Goal: Task Accomplishment & Management: Manage account settings

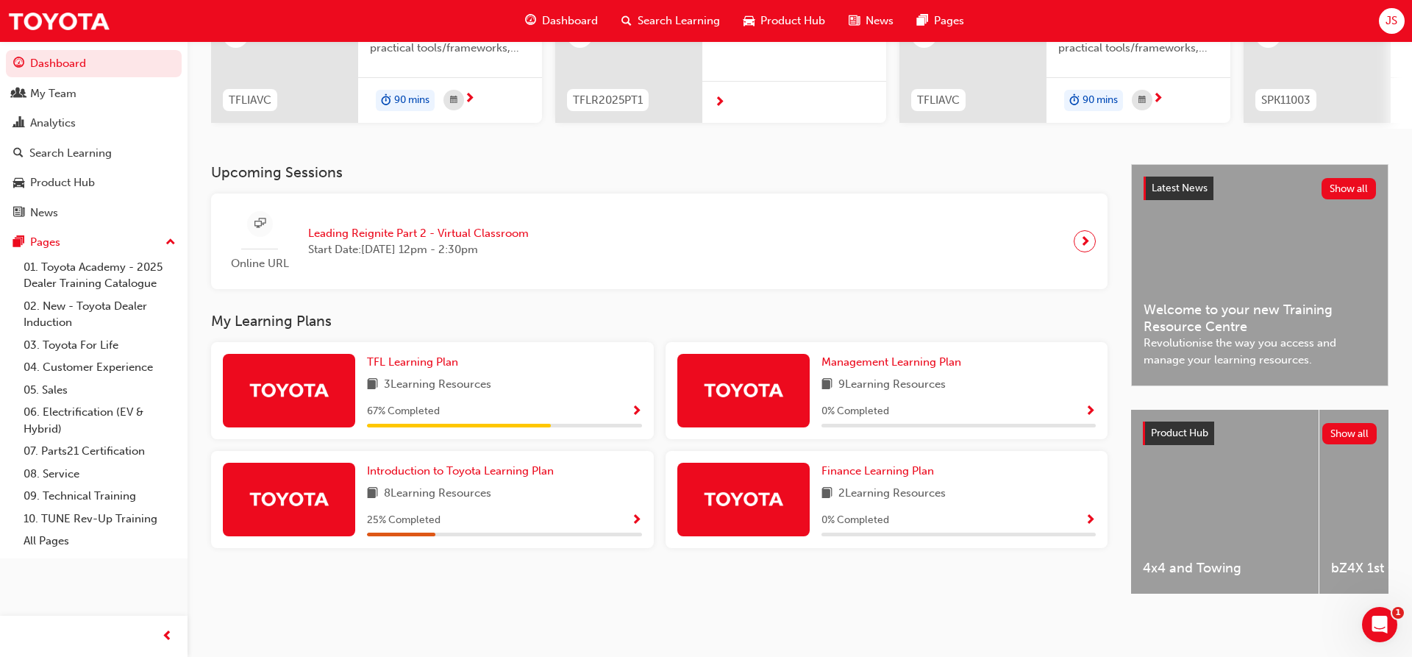
scroll to position [4, 0]
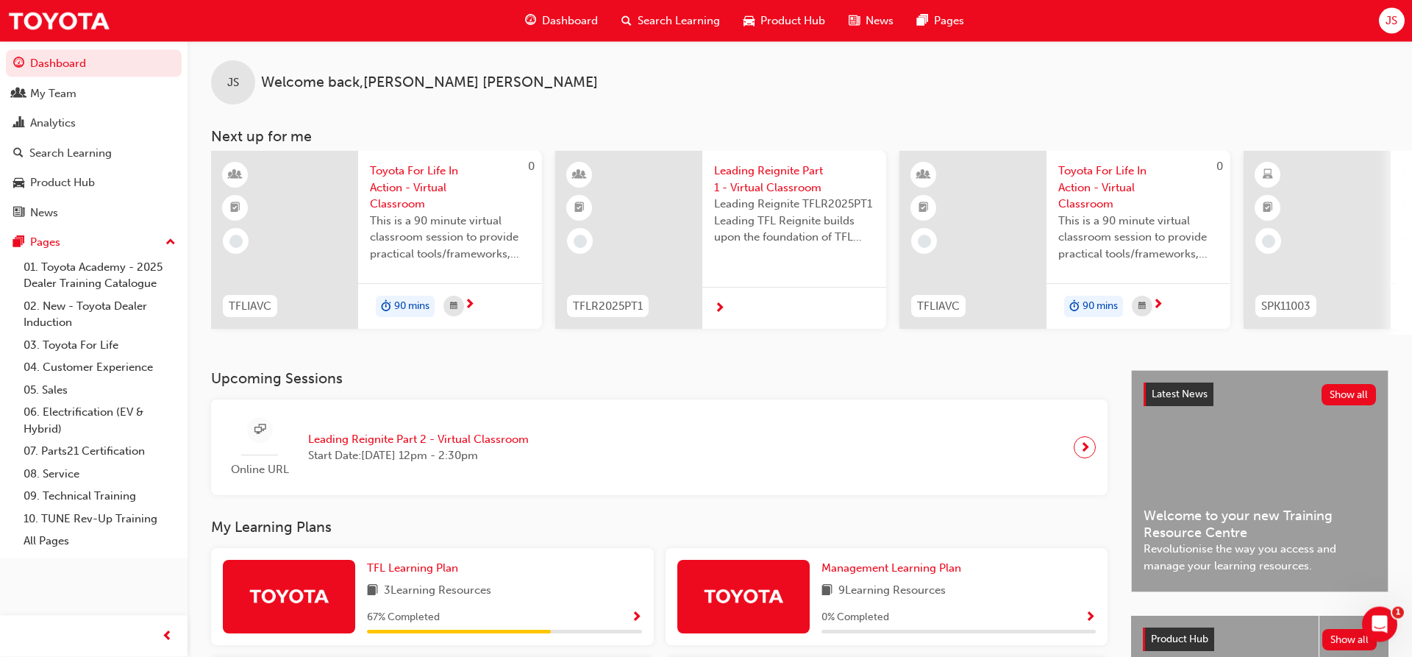
click at [382, 185] on span "Toyota For Life In Action - Virtual Classroom" at bounding box center [450, 188] width 160 height 50
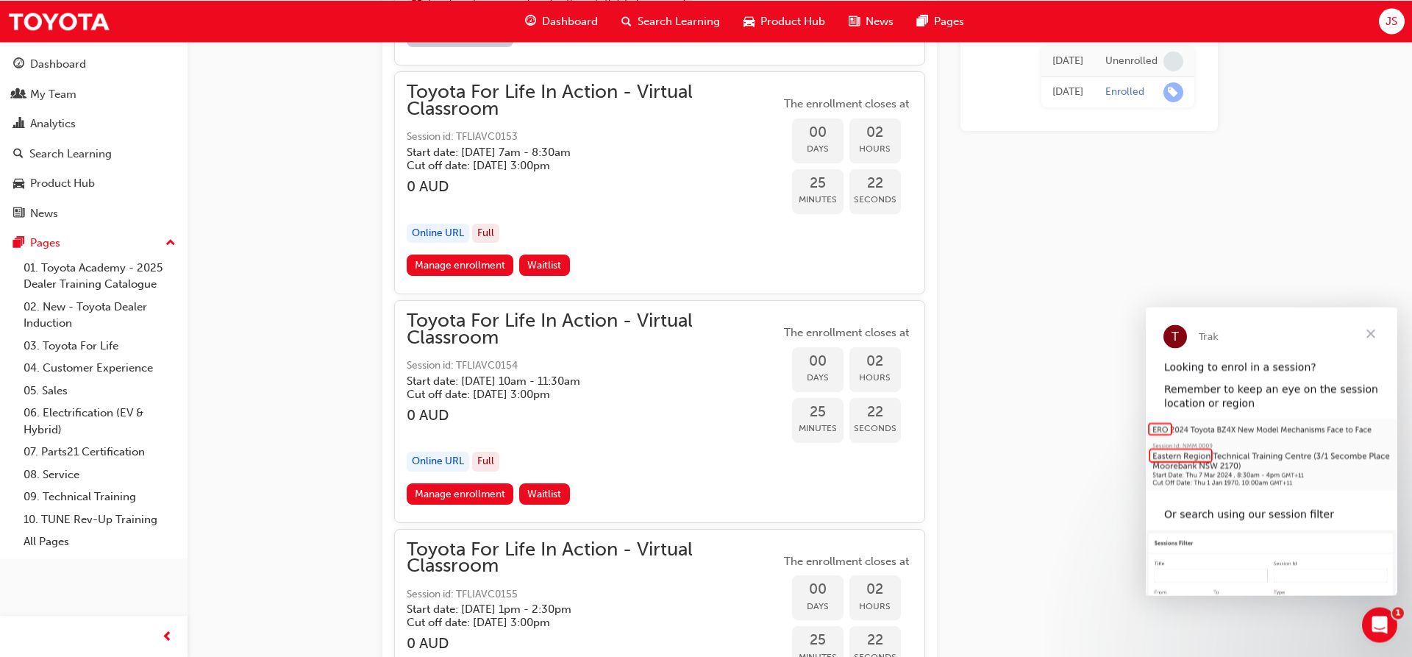
click at [1370, 337] on span "Close" at bounding box center [1370, 333] width 53 height 53
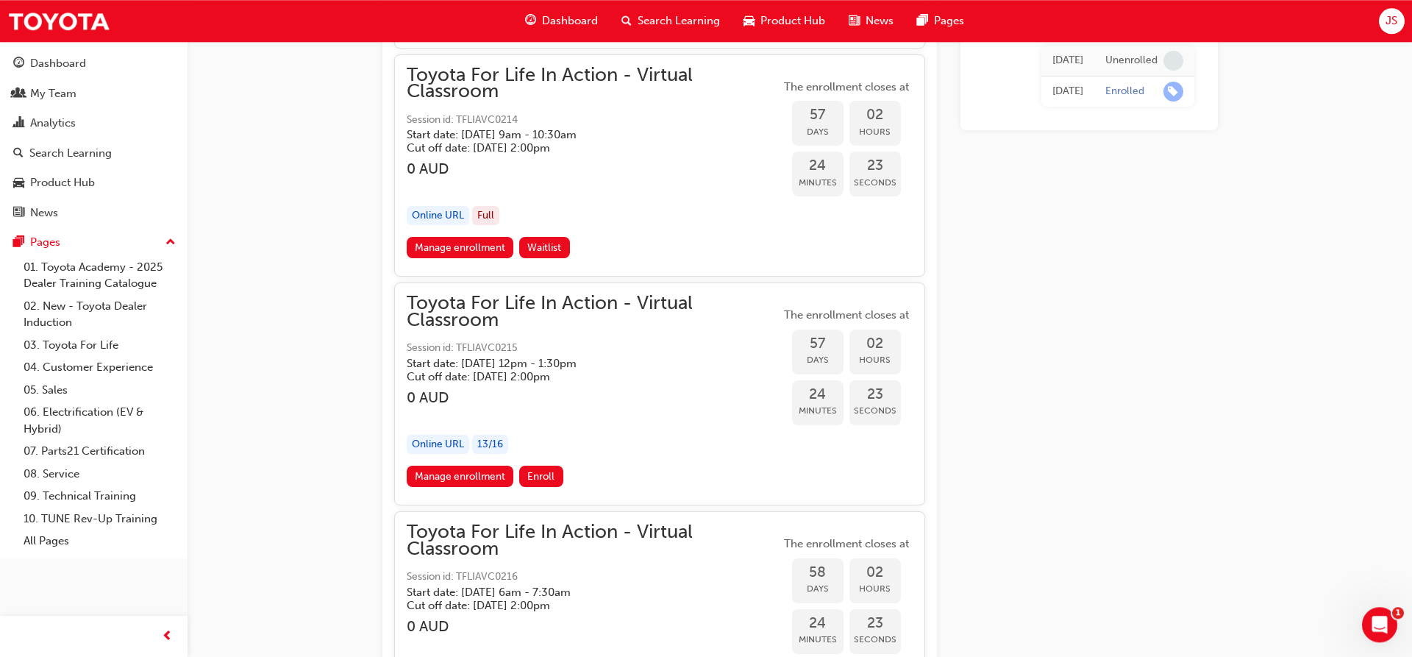
scroll to position [17846, 0]
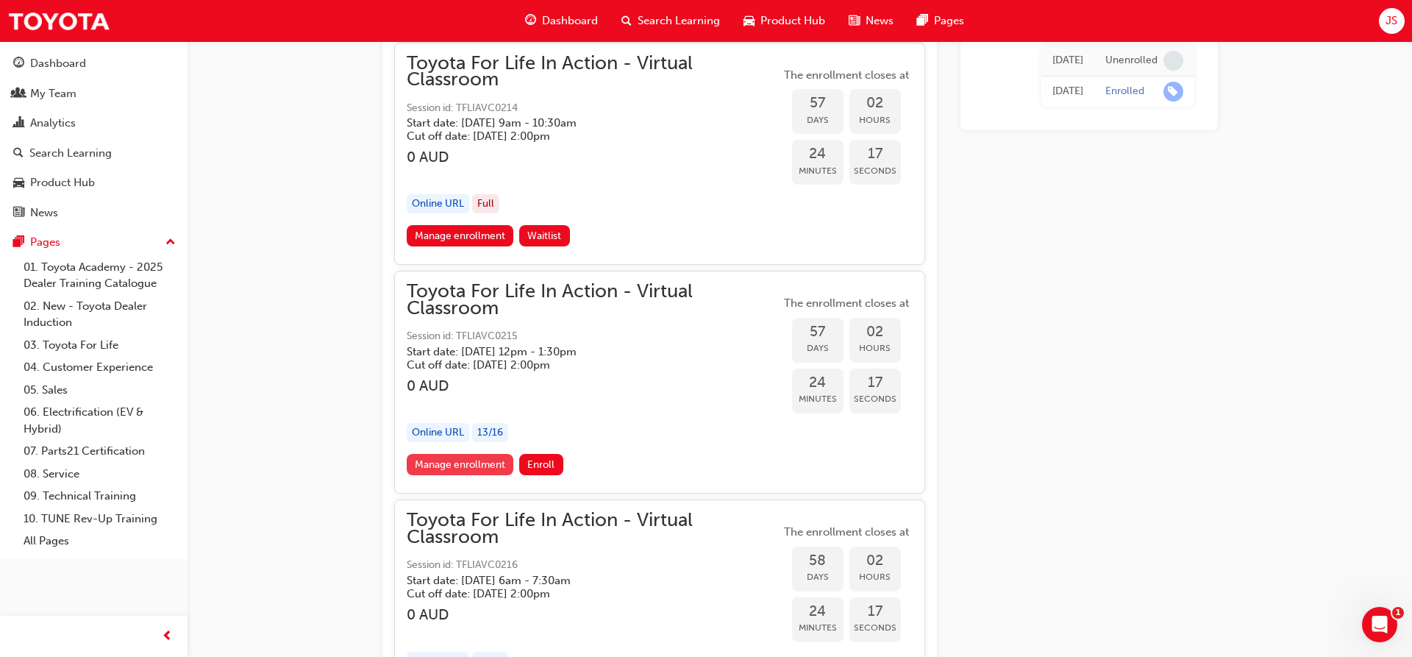
click at [456, 470] on link "Manage enrollment" at bounding box center [460, 464] width 107 height 21
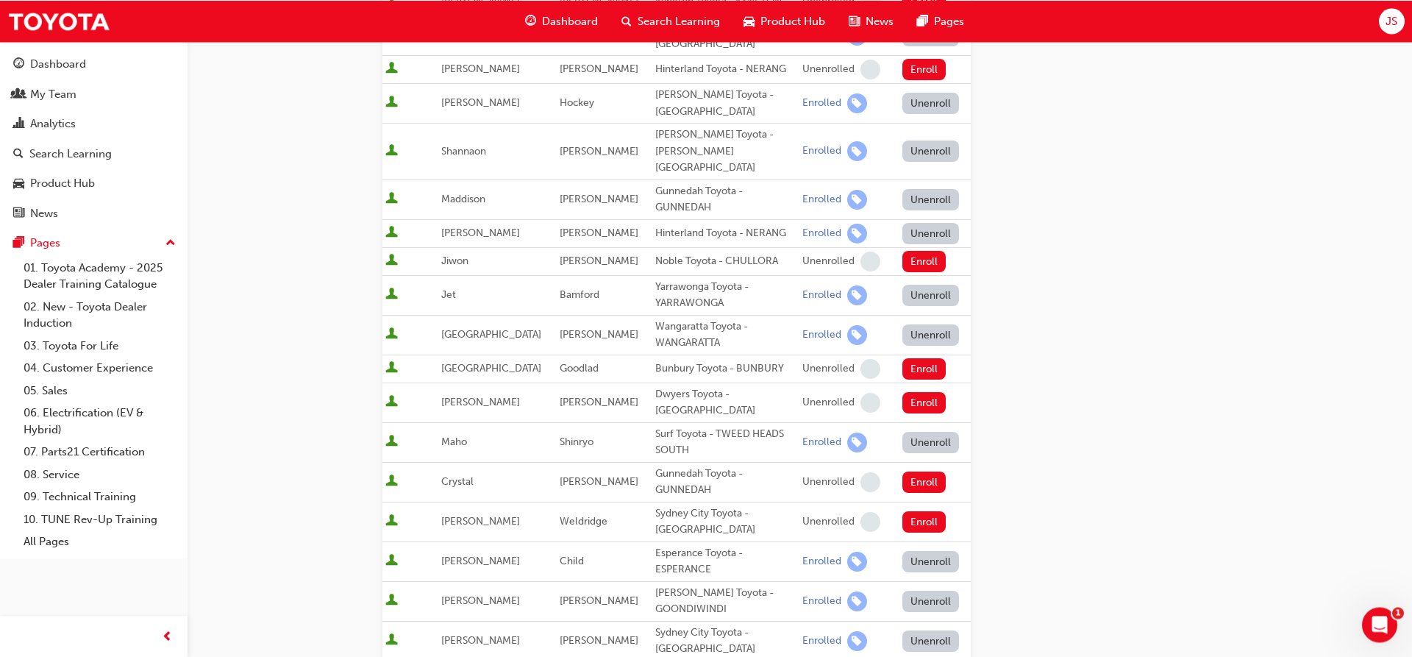
scroll to position [638, 0]
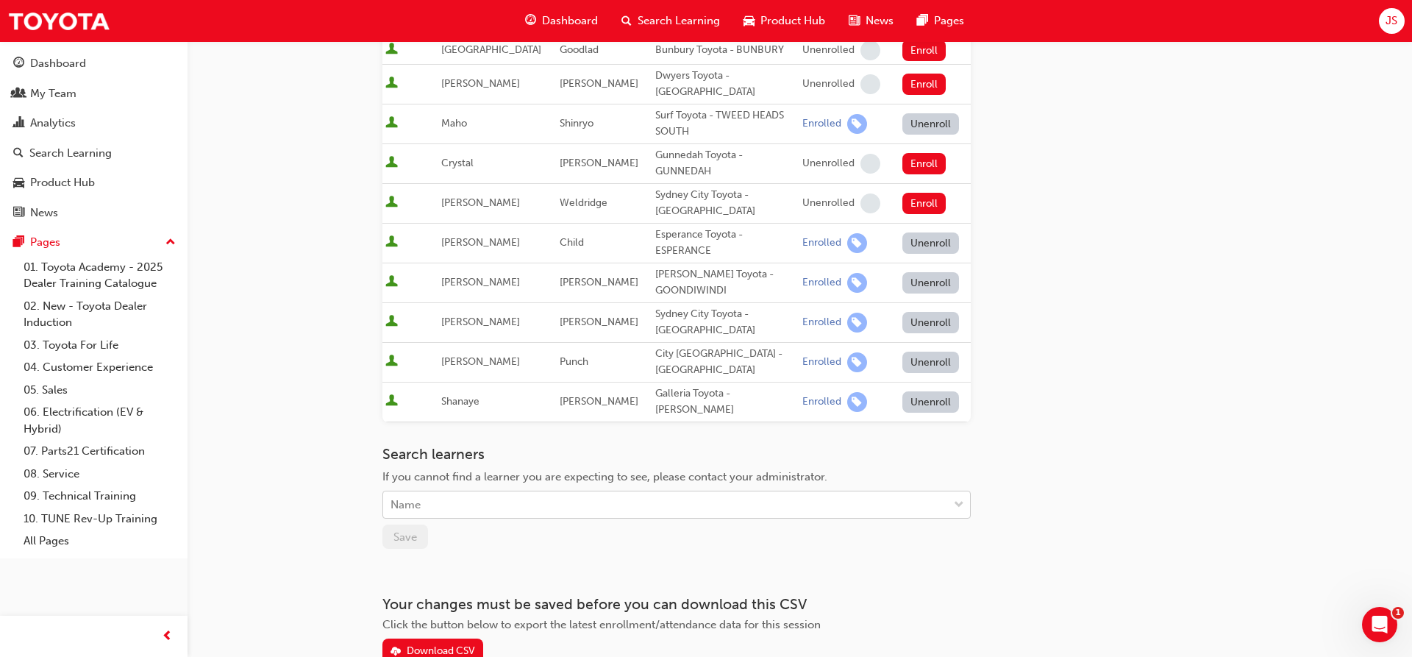
click at [438, 492] on div "Name" at bounding box center [665, 505] width 565 height 26
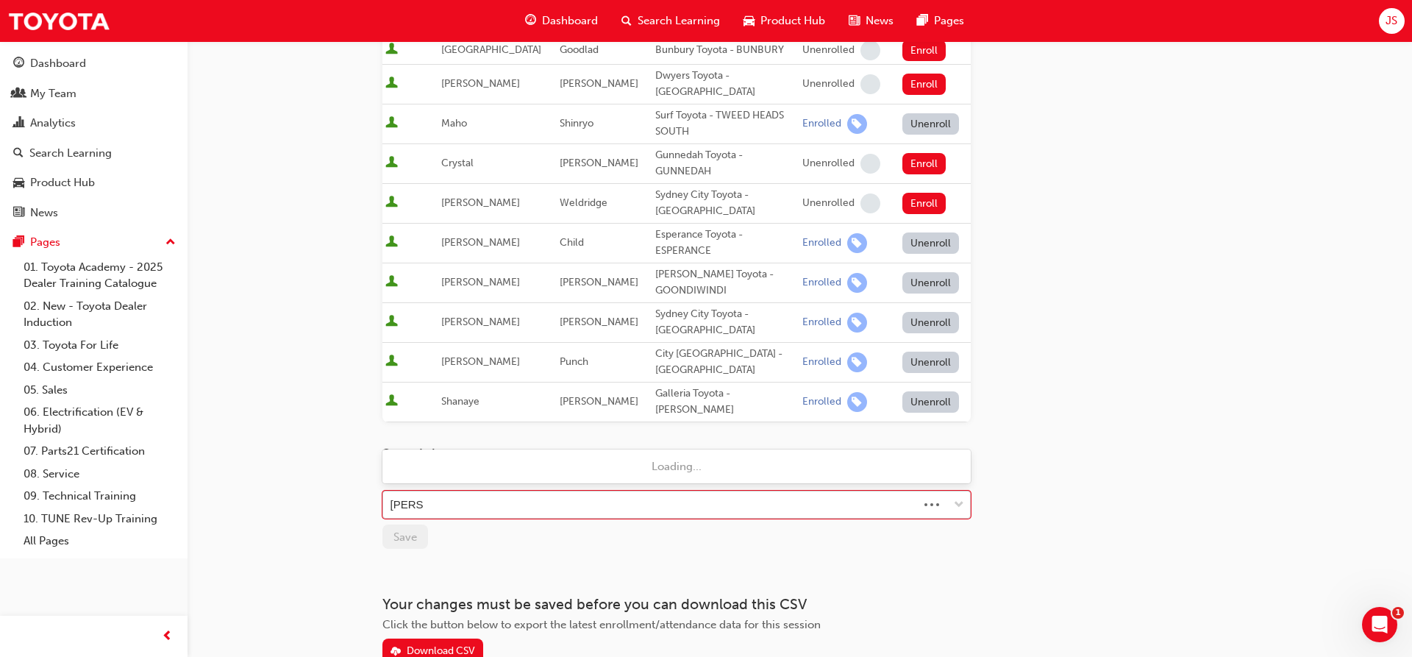
type input "hamers"
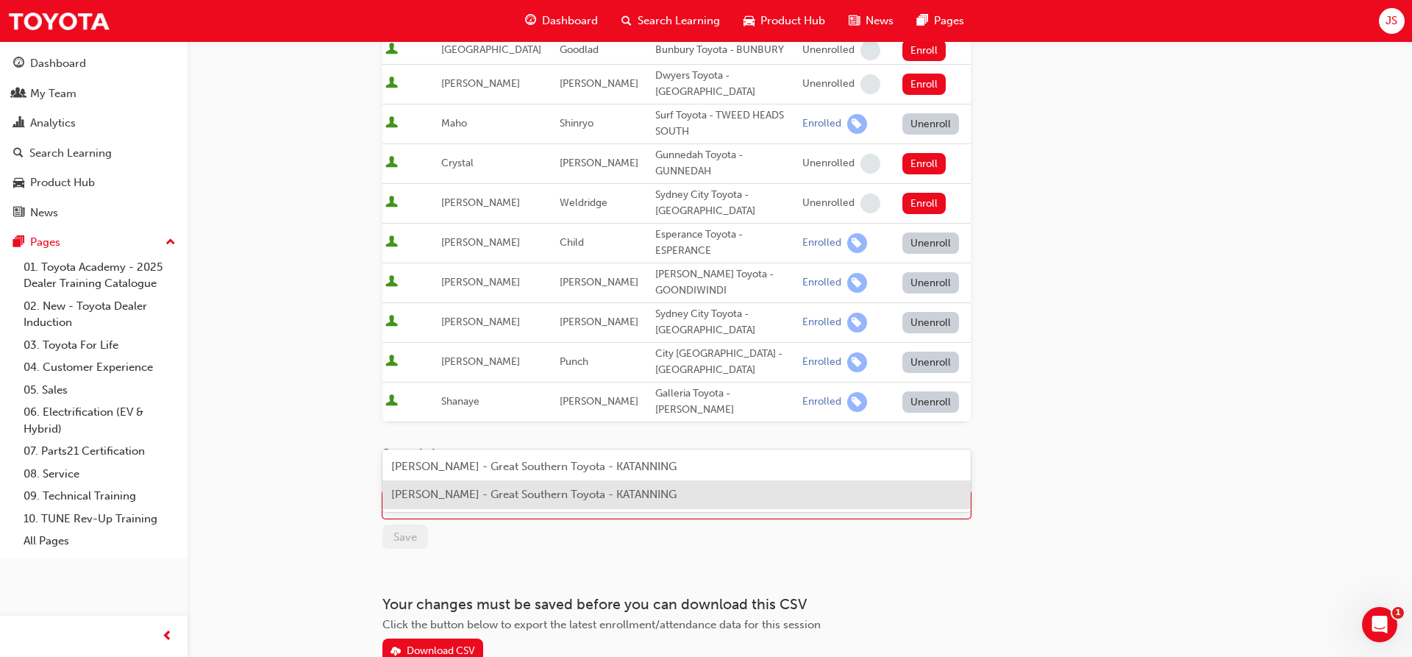
click at [453, 499] on span "[PERSON_NAME] - Great Southern Toyota - KATANNING" at bounding box center [533, 494] width 285 height 13
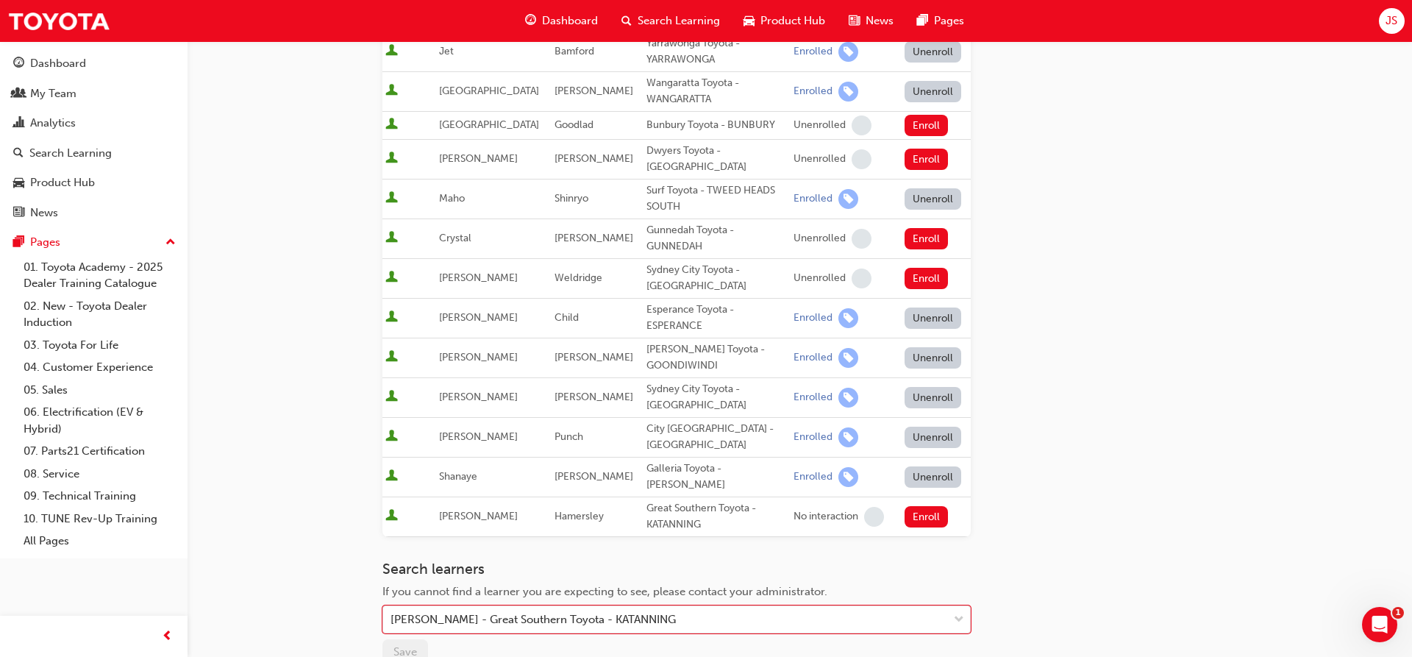
scroll to position [692, 0]
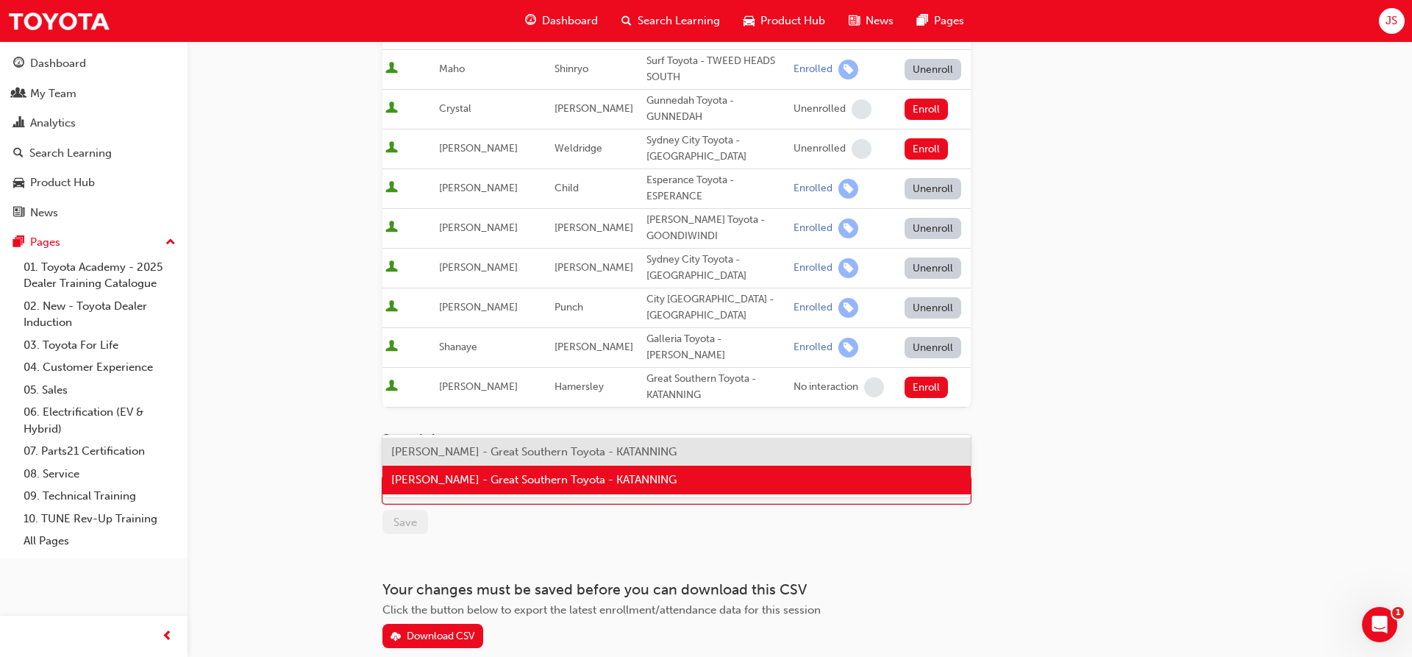
click at [720, 477] on div "[PERSON_NAME] - Great Southern Toyota - KATANNING" at bounding box center [665, 490] width 565 height 26
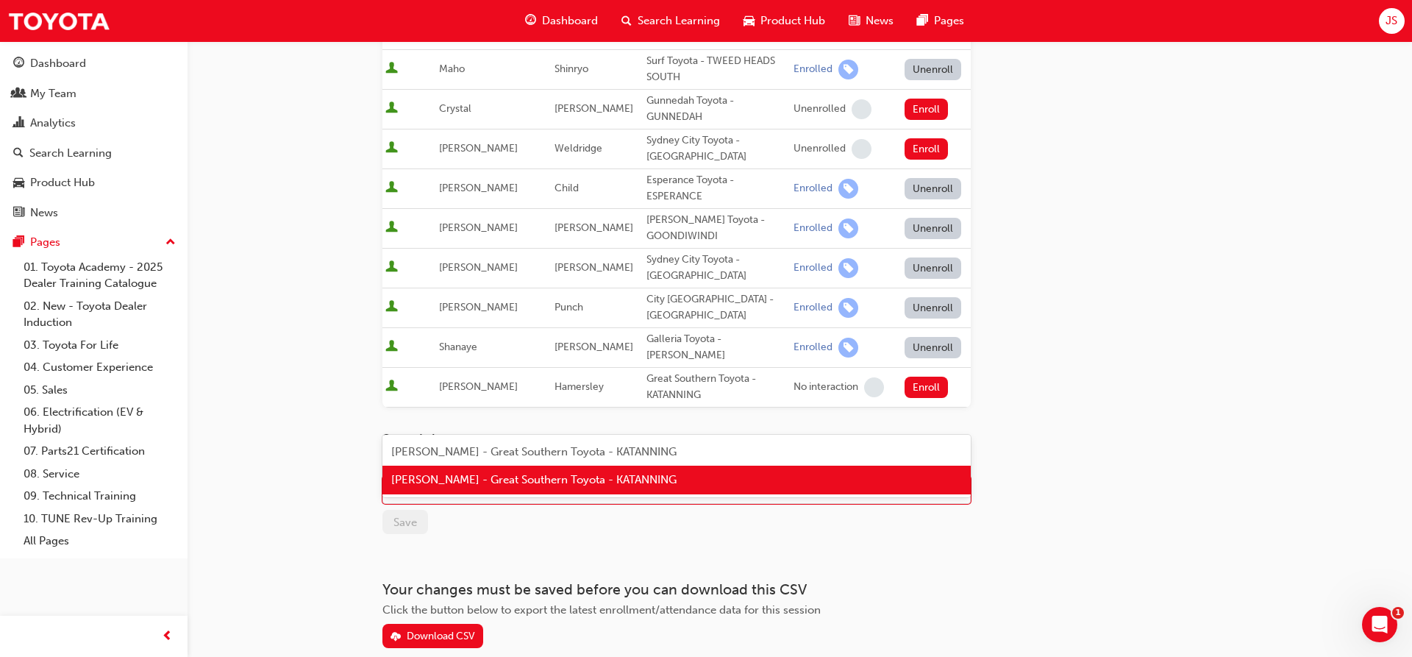
click at [515, 482] on span "[PERSON_NAME] - Great Southern Toyota - KATANNING" at bounding box center [533, 479] width 285 height 13
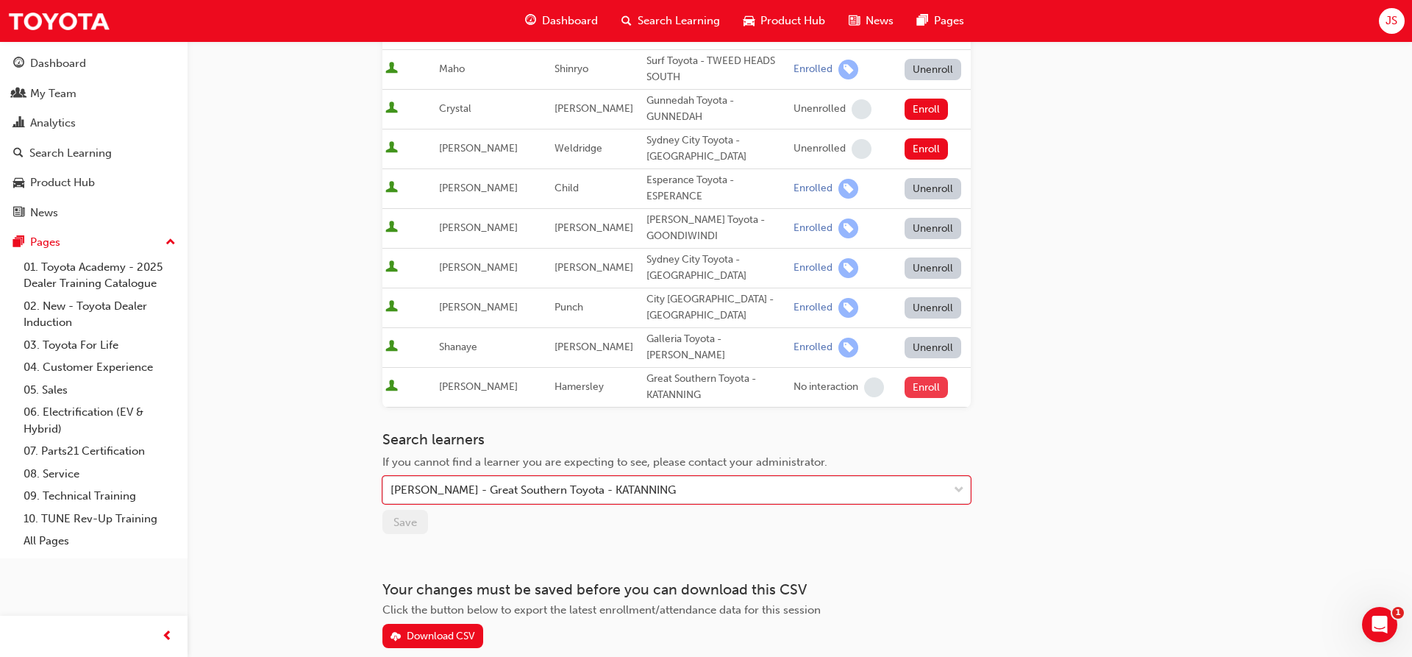
click at [921, 377] on button "Enroll" at bounding box center [927, 387] width 44 height 21
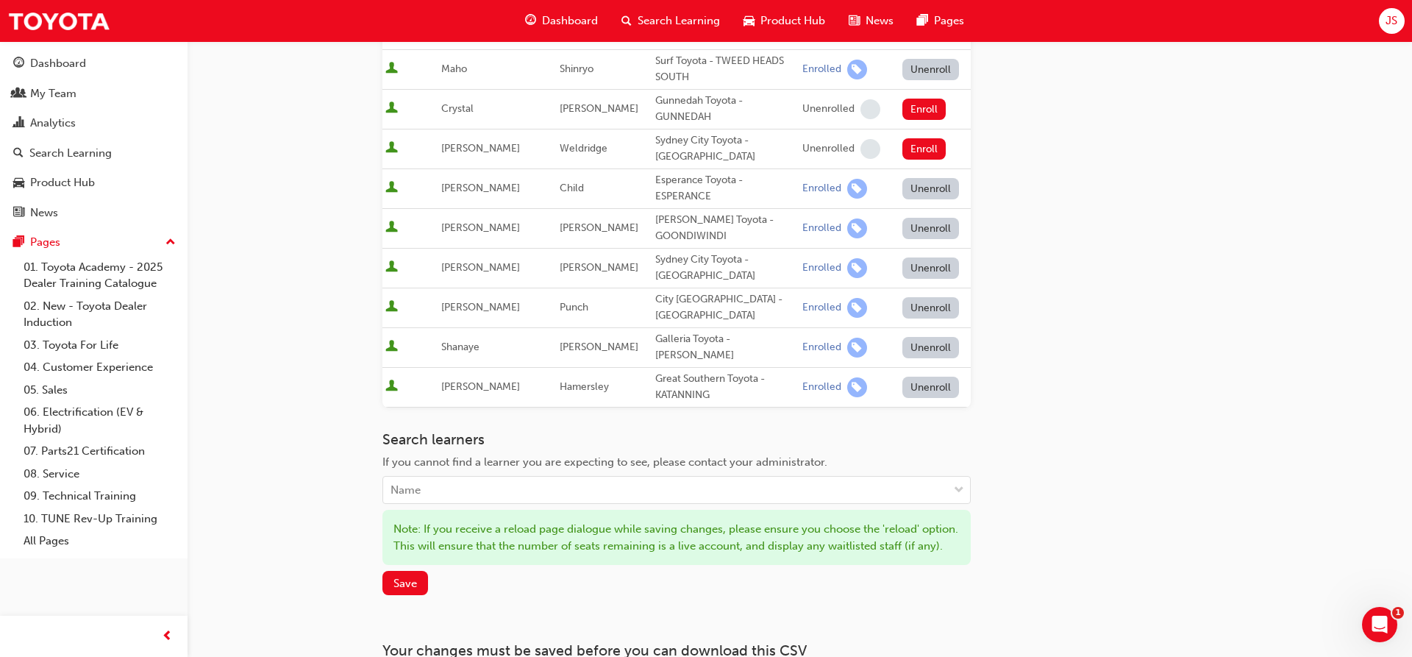
scroll to position [753, 0]
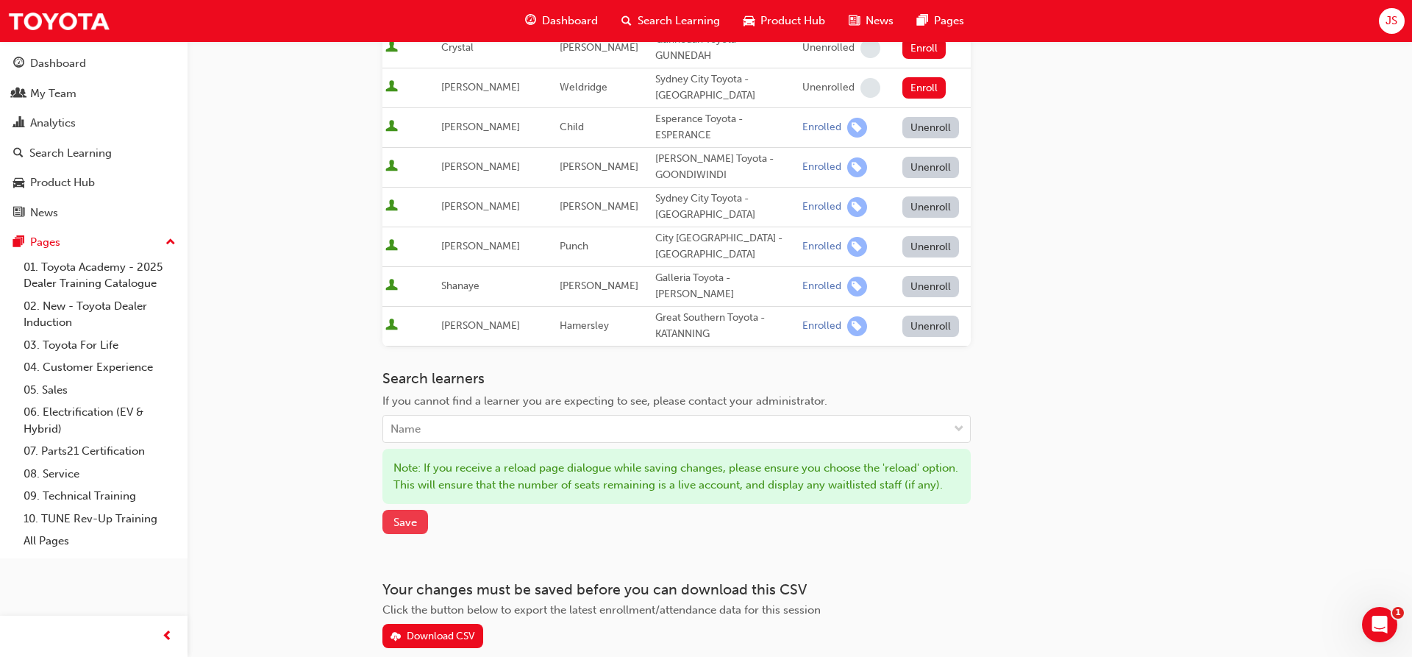
click at [408, 516] on span "Save" at bounding box center [405, 522] width 24 height 13
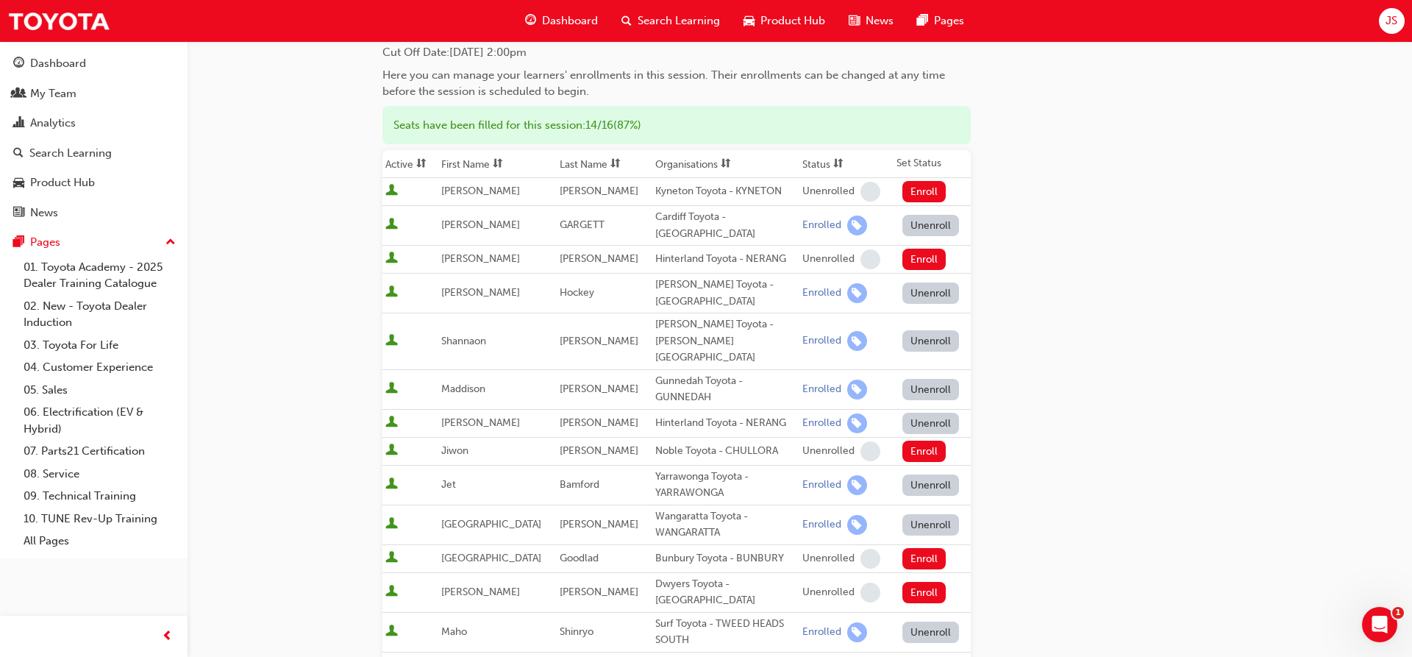
scroll to position [0, 0]
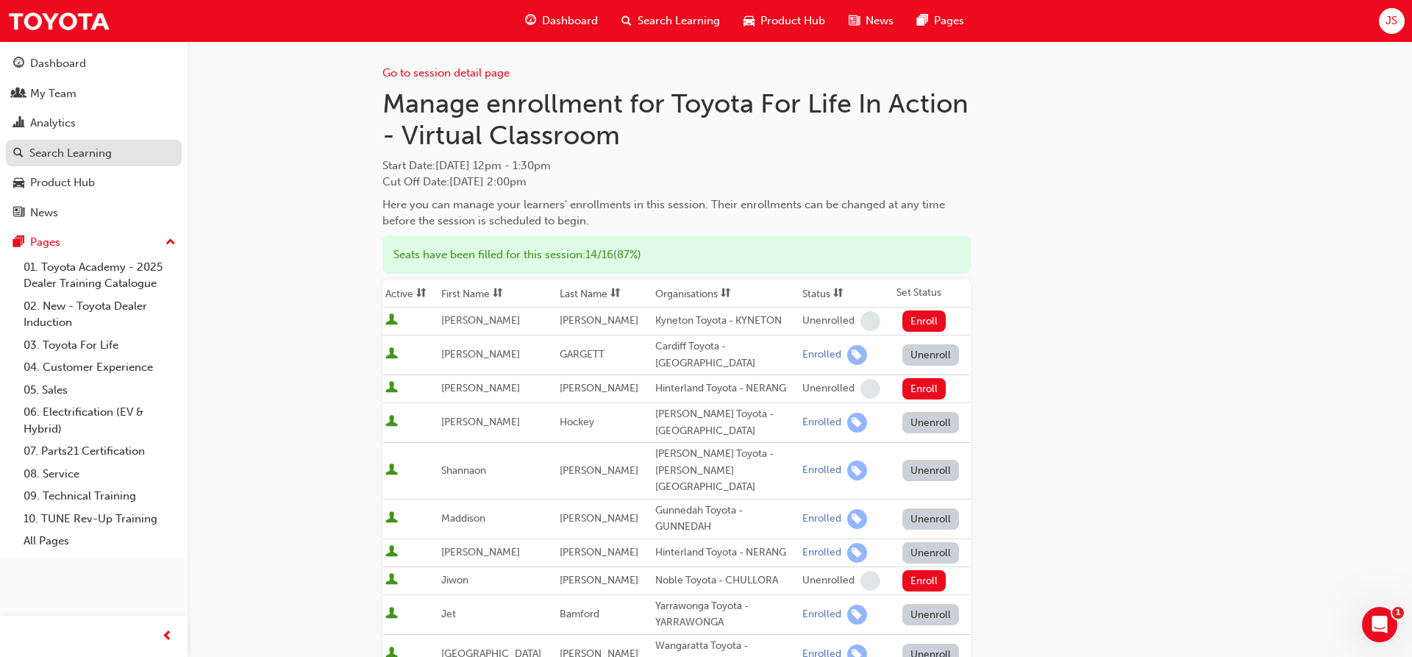
click at [71, 152] on div "Search Learning" at bounding box center [70, 153] width 82 height 17
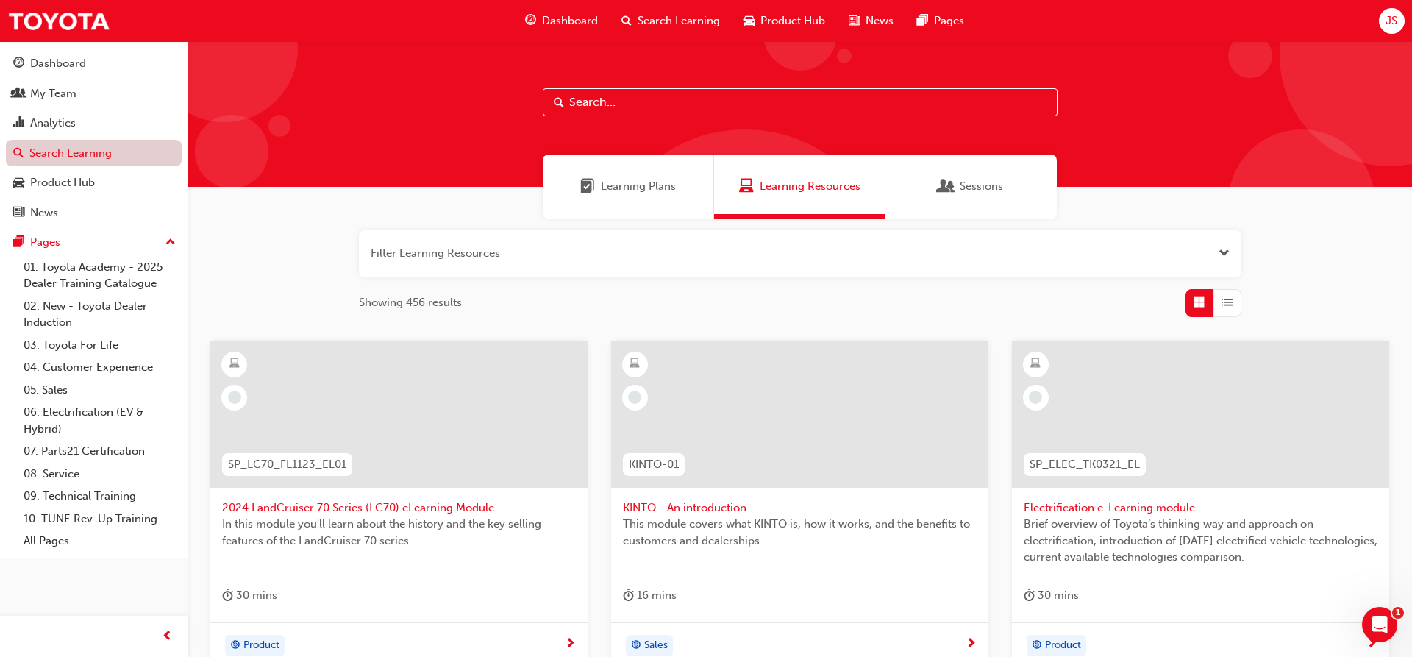
click at [94, 160] on link "Search Learning" at bounding box center [94, 153] width 176 height 27
click at [960, 179] on span "Sessions" at bounding box center [981, 186] width 43 height 17
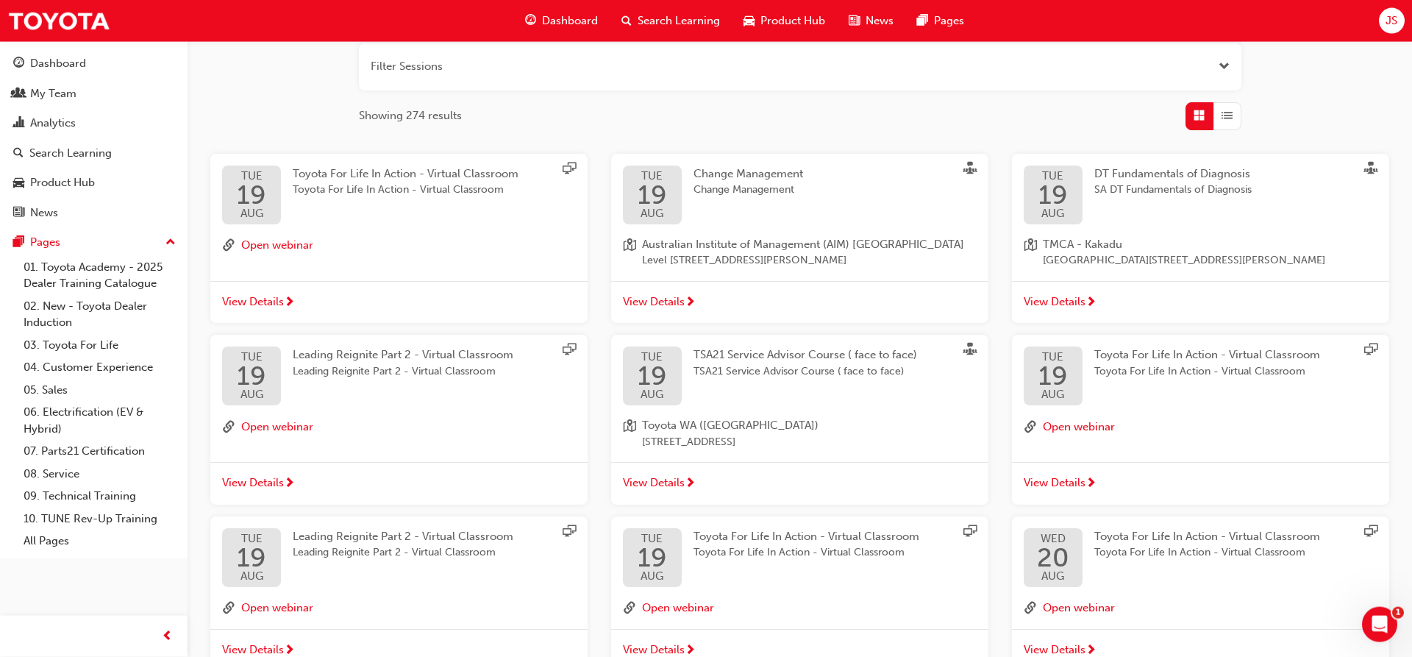
scroll to position [207, 0]
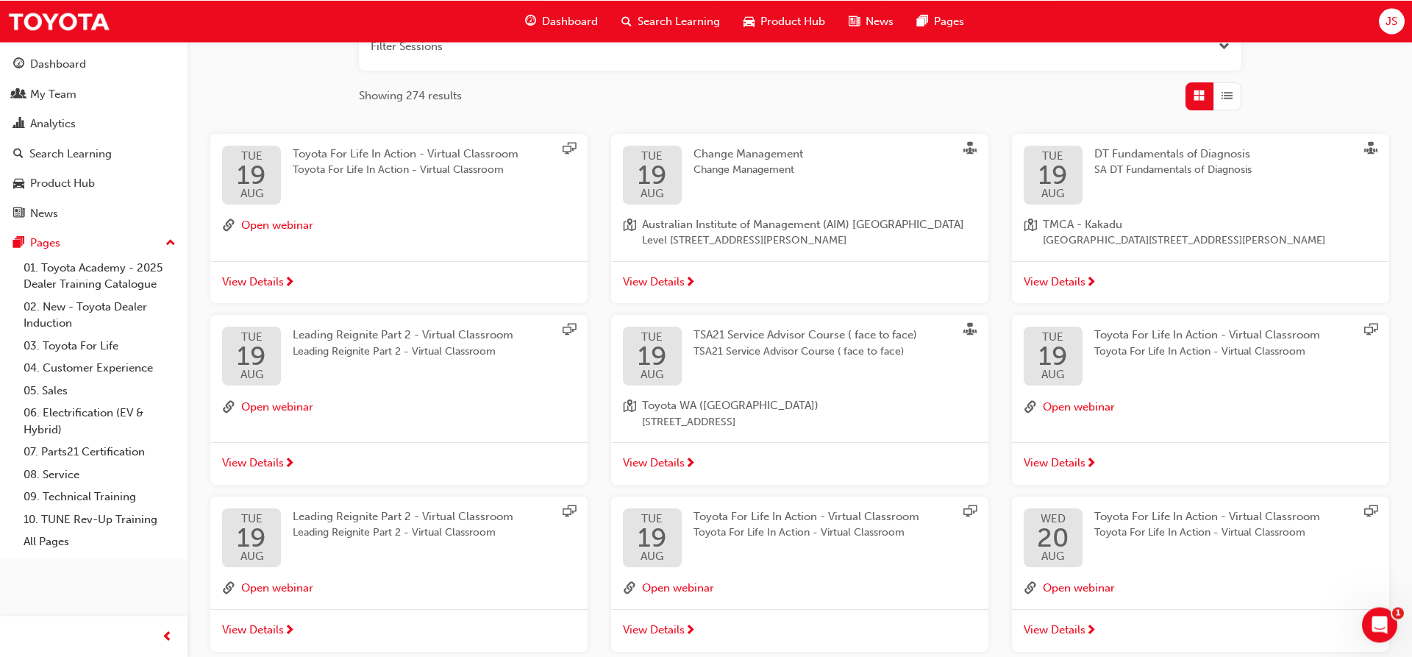
click at [359, 338] on span "Leading Reignite Part 2 - Virtual Classroom" at bounding box center [403, 334] width 221 height 13
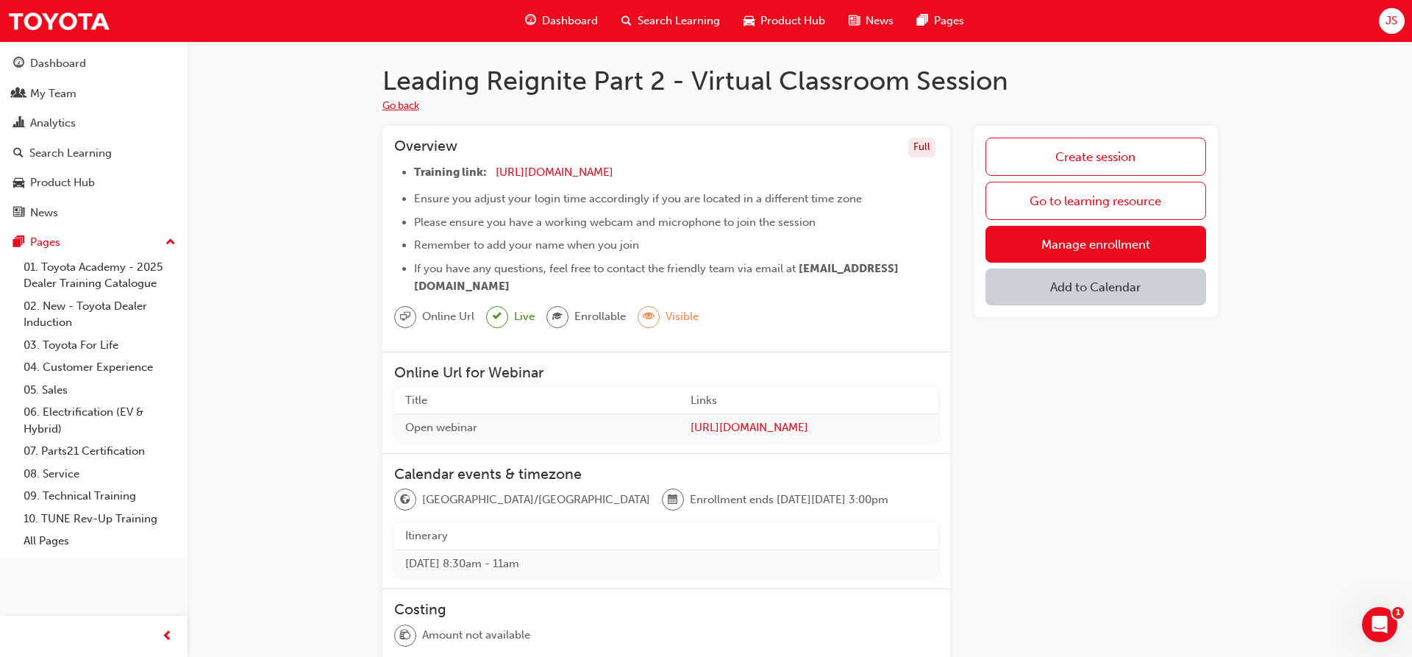
click at [414, 107] on button "Go back" at bounding box center [400, 106] width 37 height 17
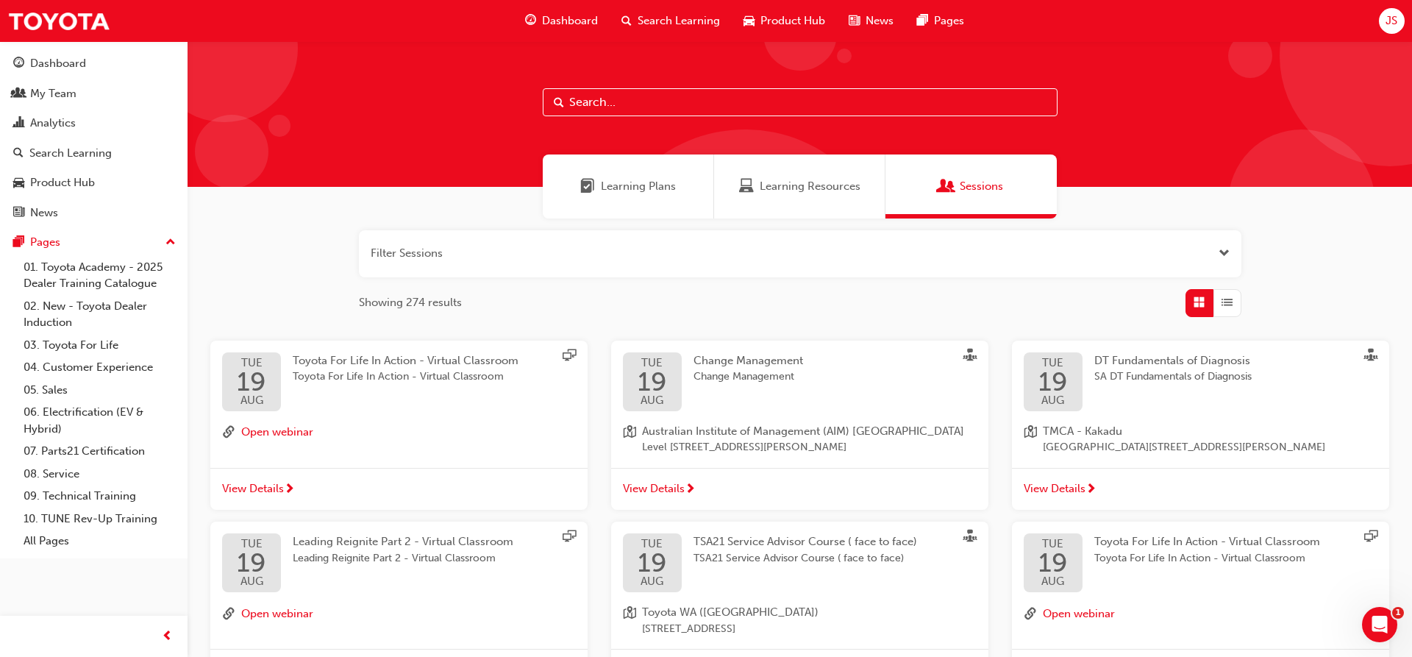
click at [421, 253] on button "button" at bounding box center [800, 253] width 882 height 47
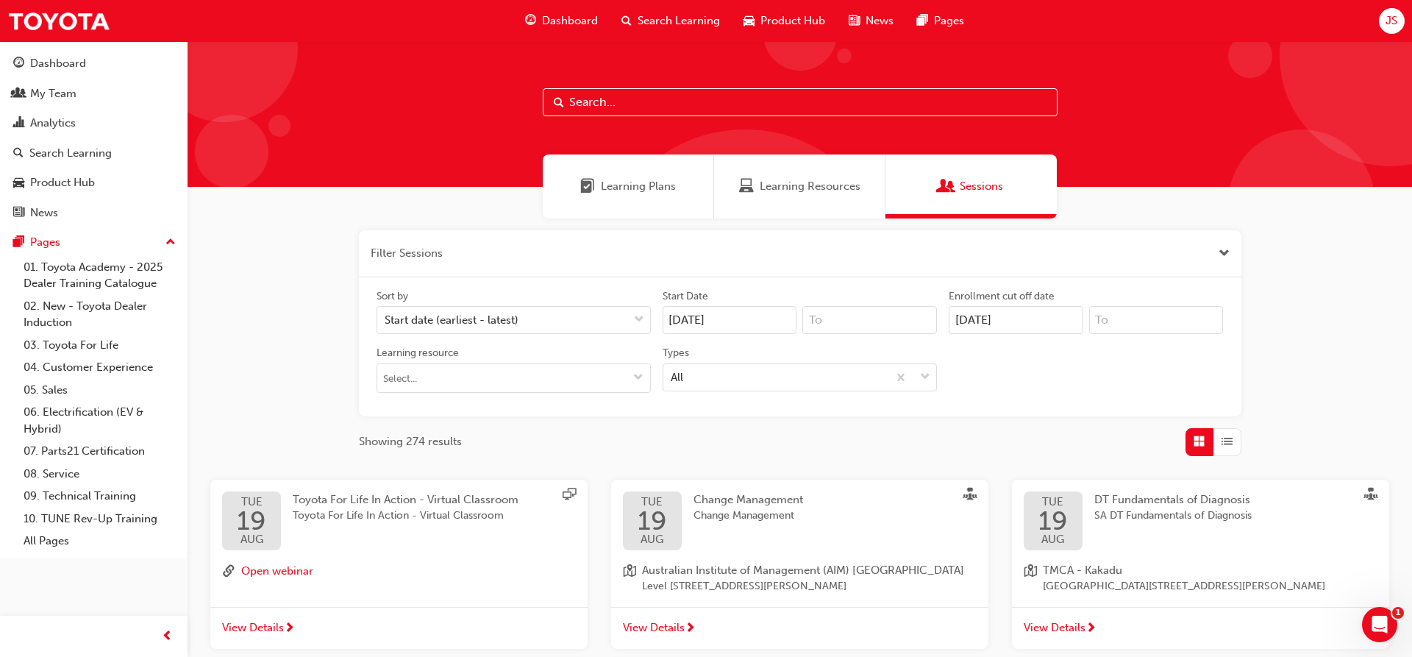
click at [419, 254] on button "button" at bounding box center [800, 253] width 882 height 47
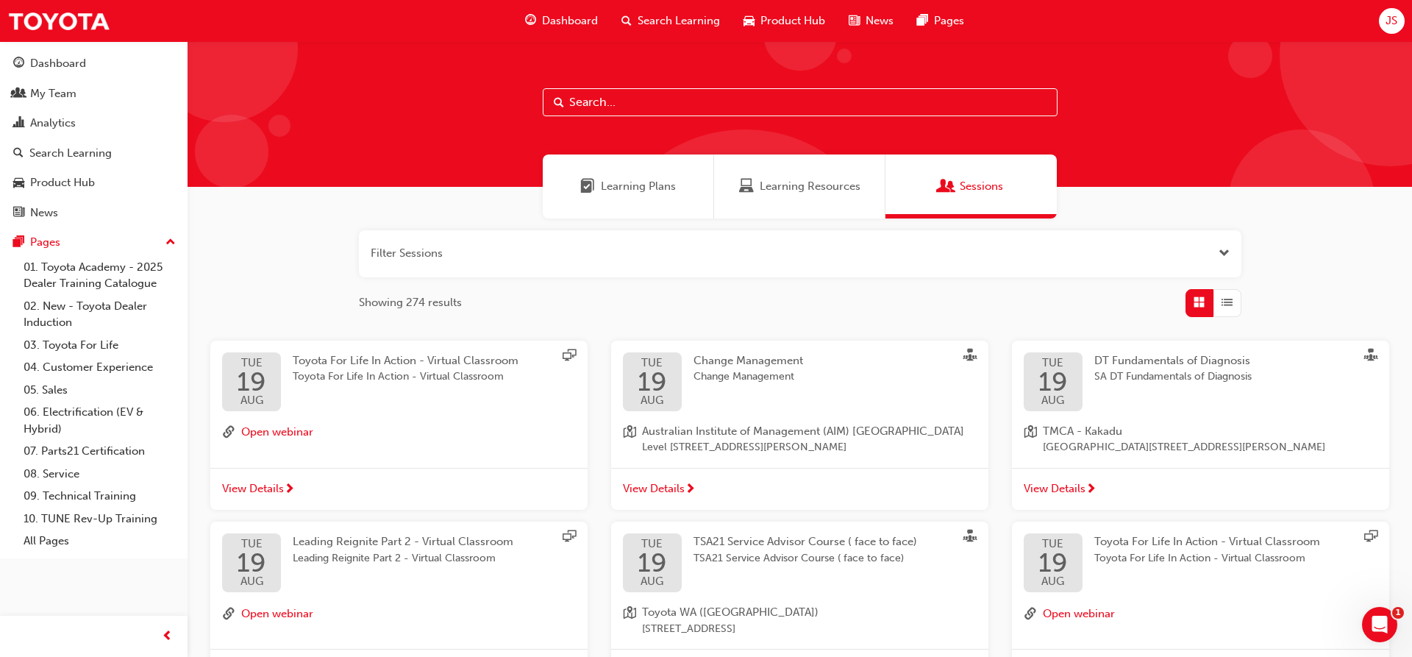
click at [818, 188] on span "Learning Resources" at bounding box center [810, 186] width 101 height 17
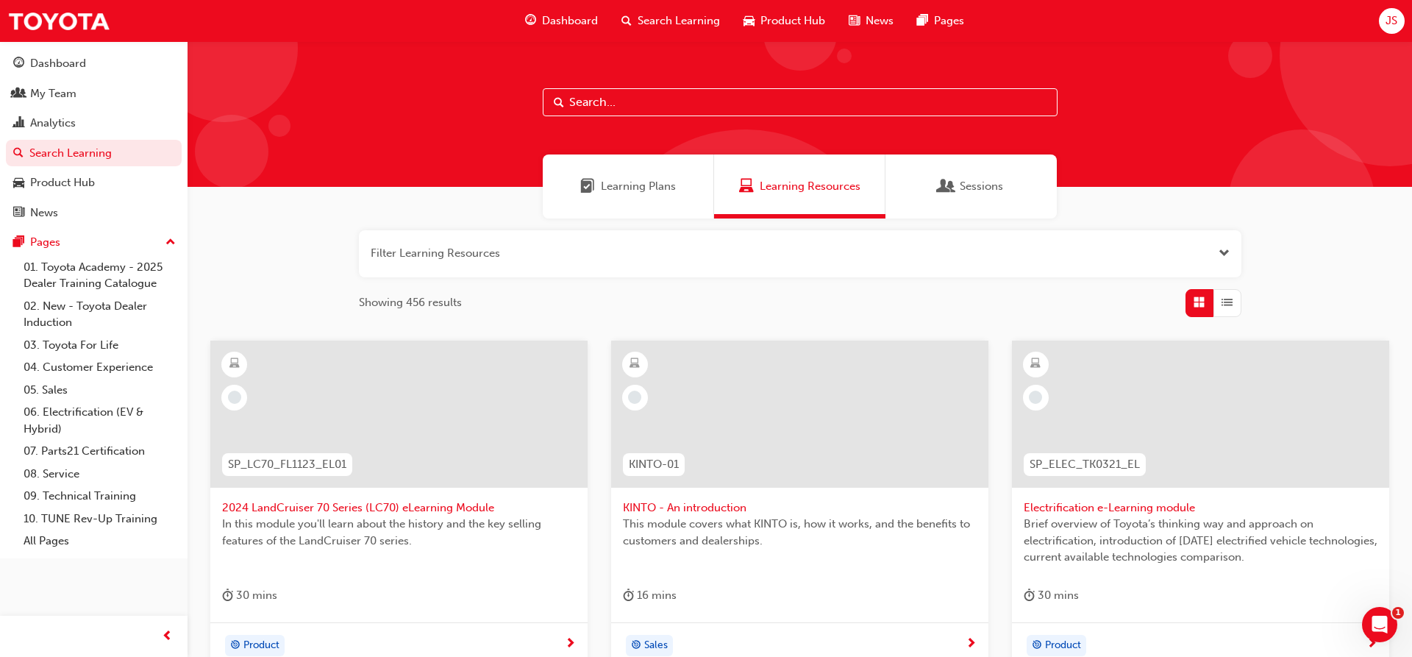
click at [989, 188] on span "Sessions" at bounding box center [981, 186] width 43 height 17
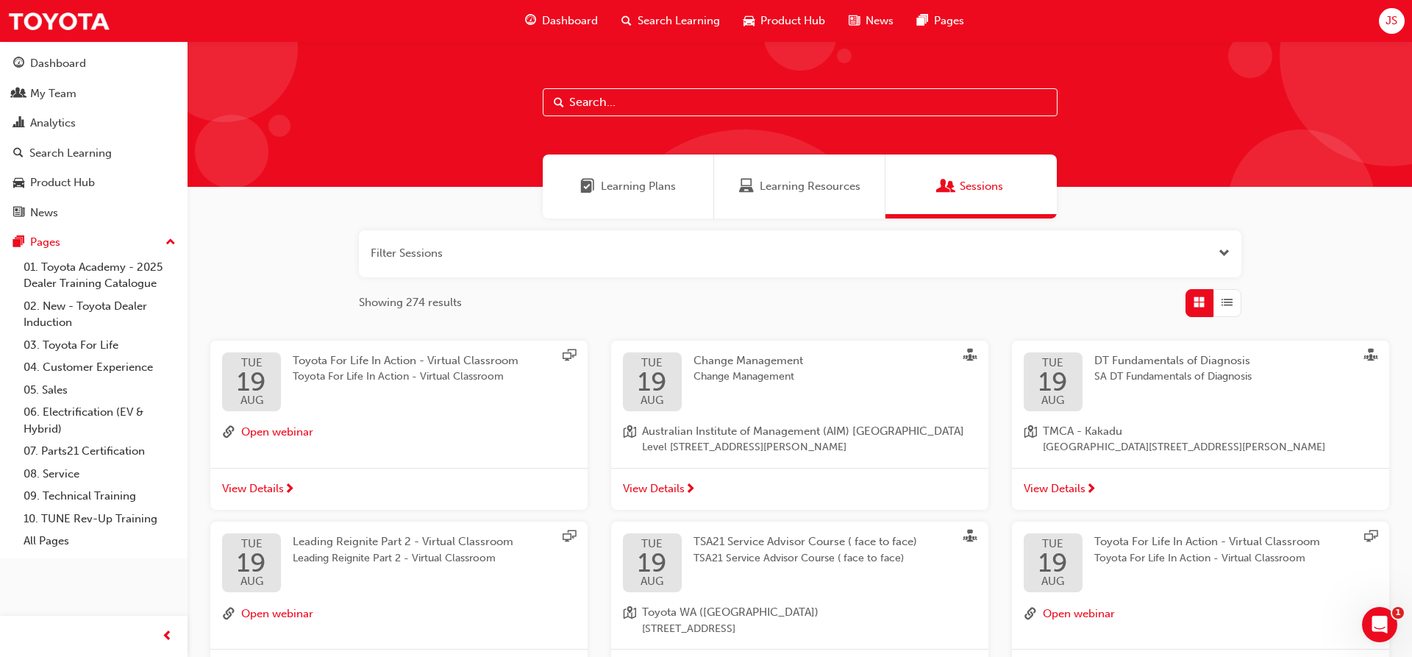
click at [603, 105] on input "text" at bounding box center [800, 102] width 515 height 28
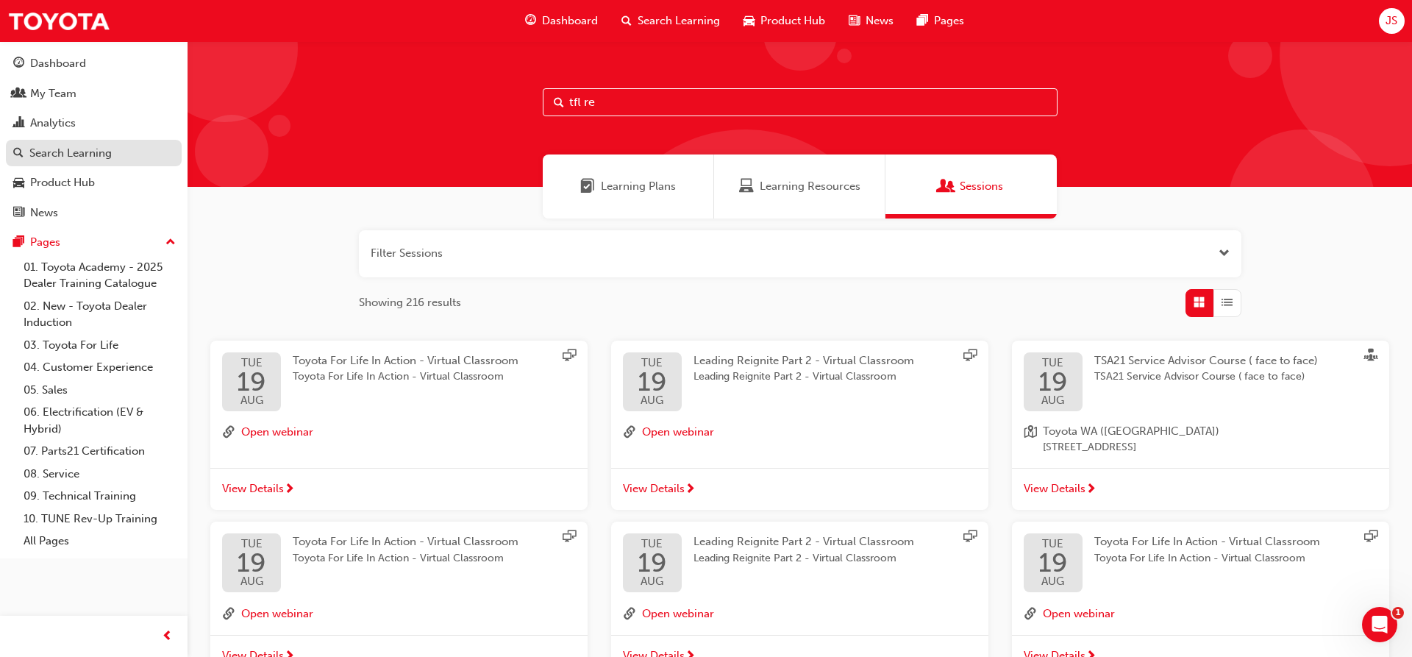
click at [81, 154] on div "Search Learning" at bounding box center [70, 153] width 82 height 17
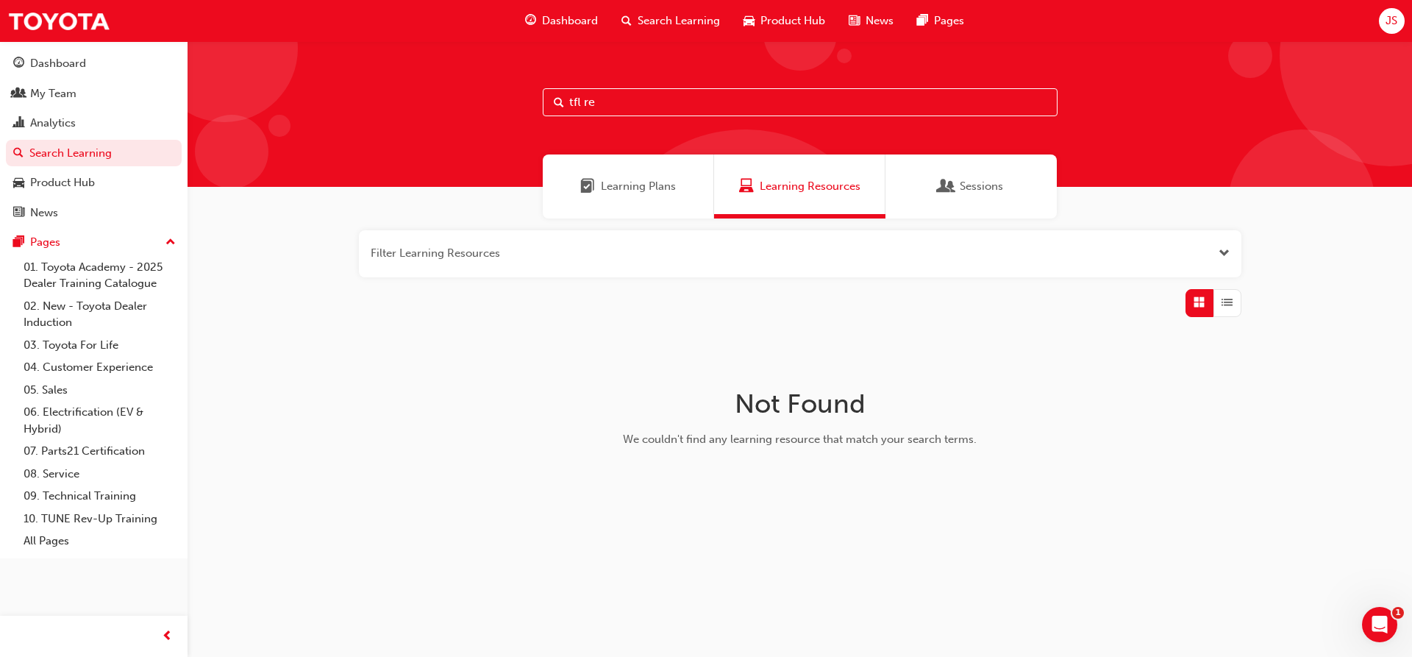
click at [610, 107] on input "tfl re" at bounding box center [800, 102] width 515 height 28
click at [593, 106] on input "tfl reignite" at bounding box center [800, 102] width 515 height 28
type input "tfl re-ignite"
click at [634, 183] on span "Learning Plans" at bounding box center [638, 186] width 75 height 17
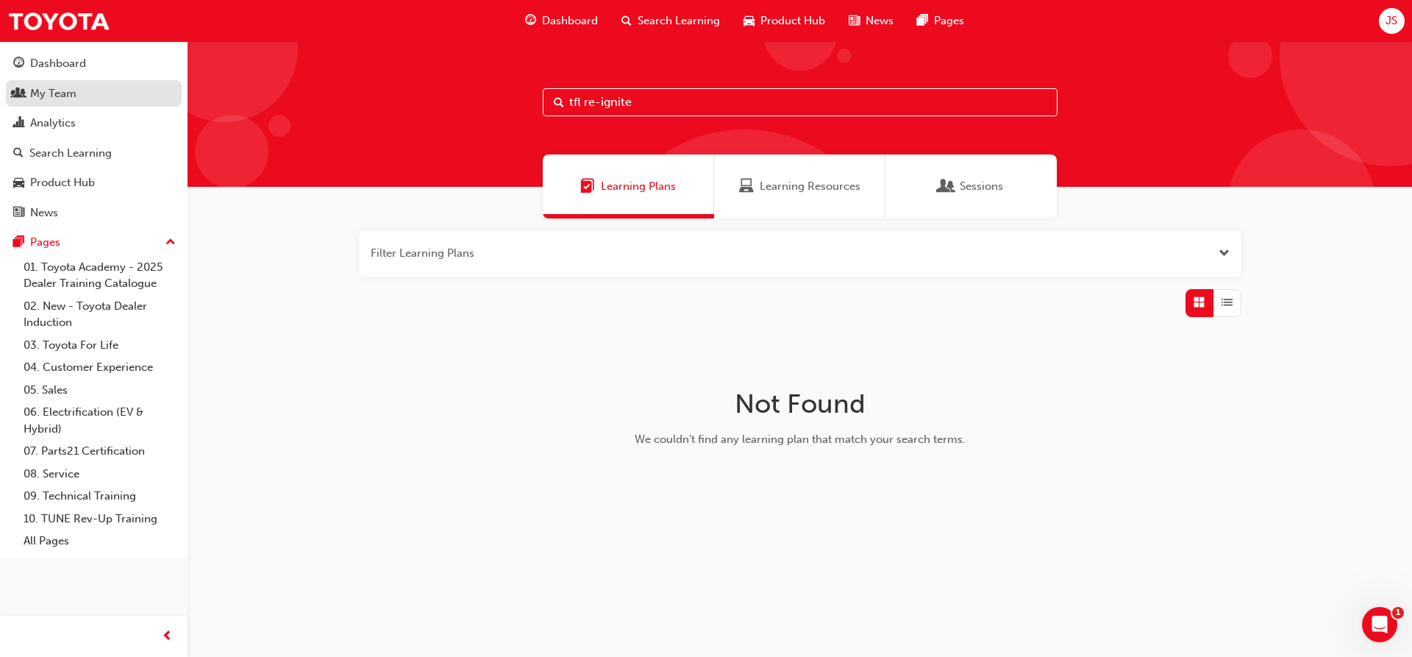
click at [64, 95] on div "My Team" at bounding box center [53, 93] width 46 height 17
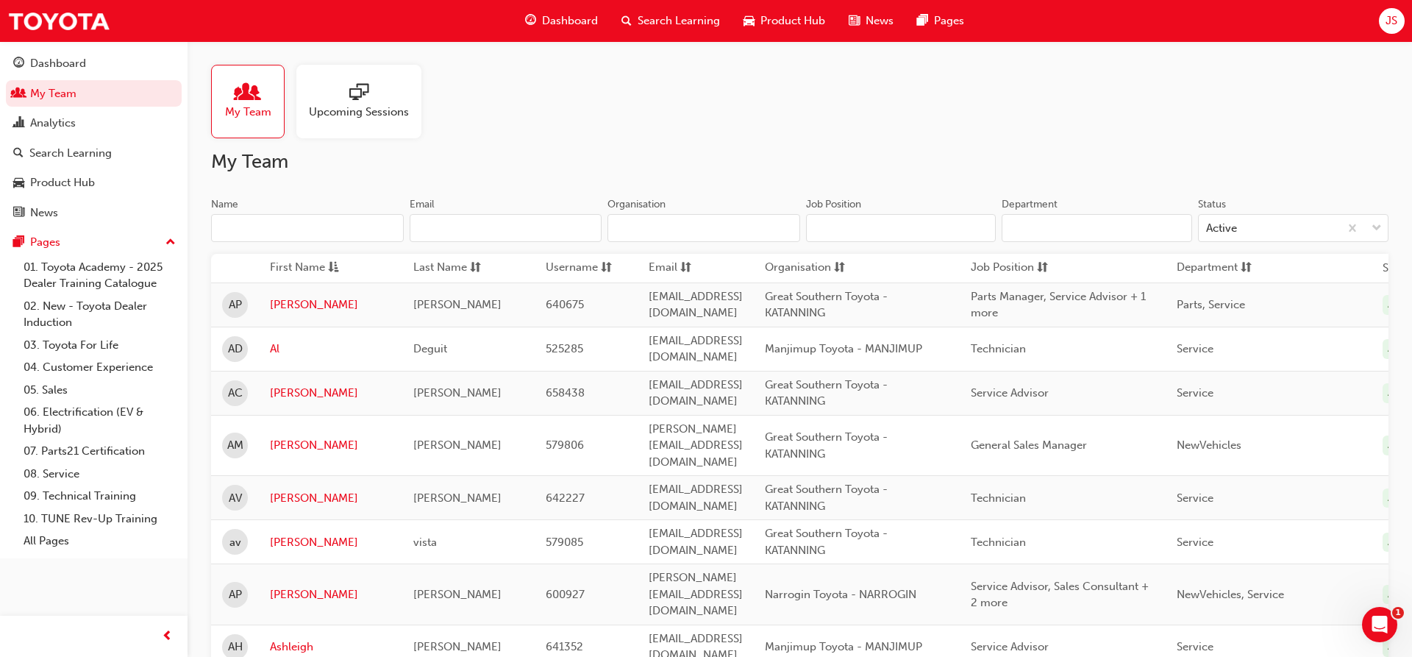
click at [363, 96] on span "sessionType_ONLINE_URL-icon" at bounding box center [358, 93] width 19 height 21
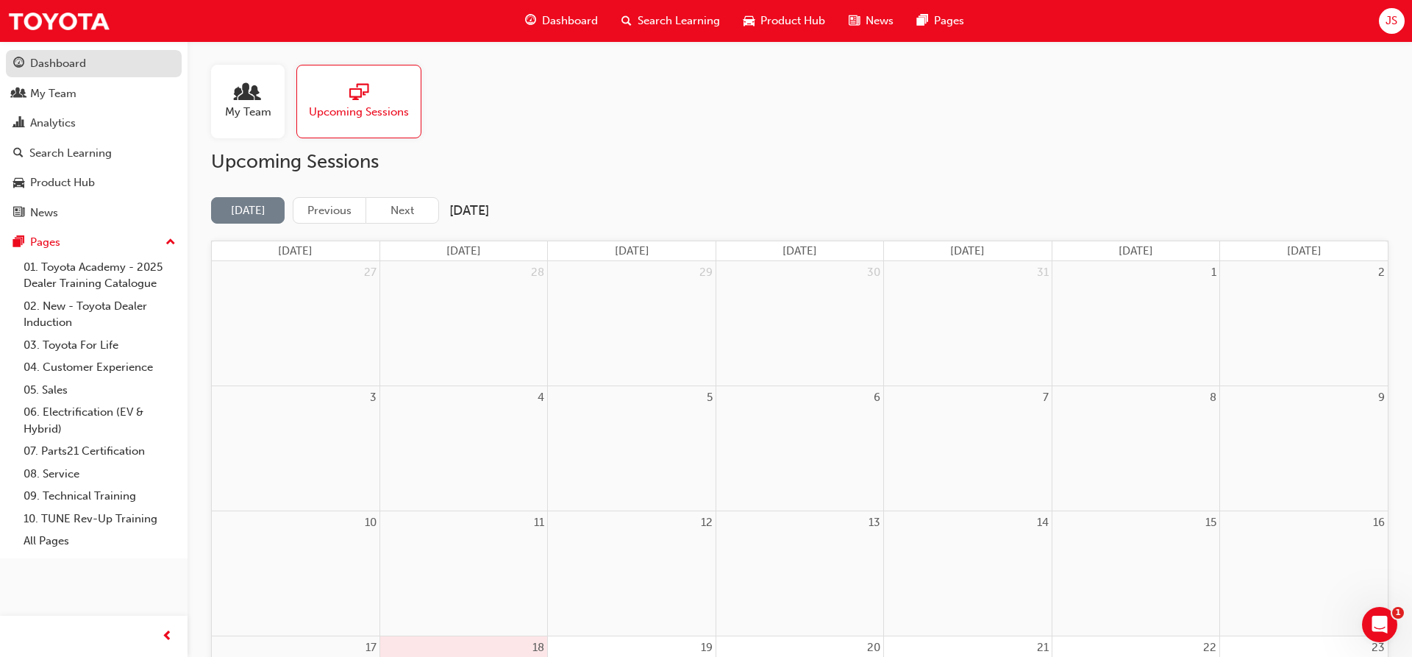
click at [73, 68] on div "Dashboard" at bounding box center [58, 63] width 56 height 17
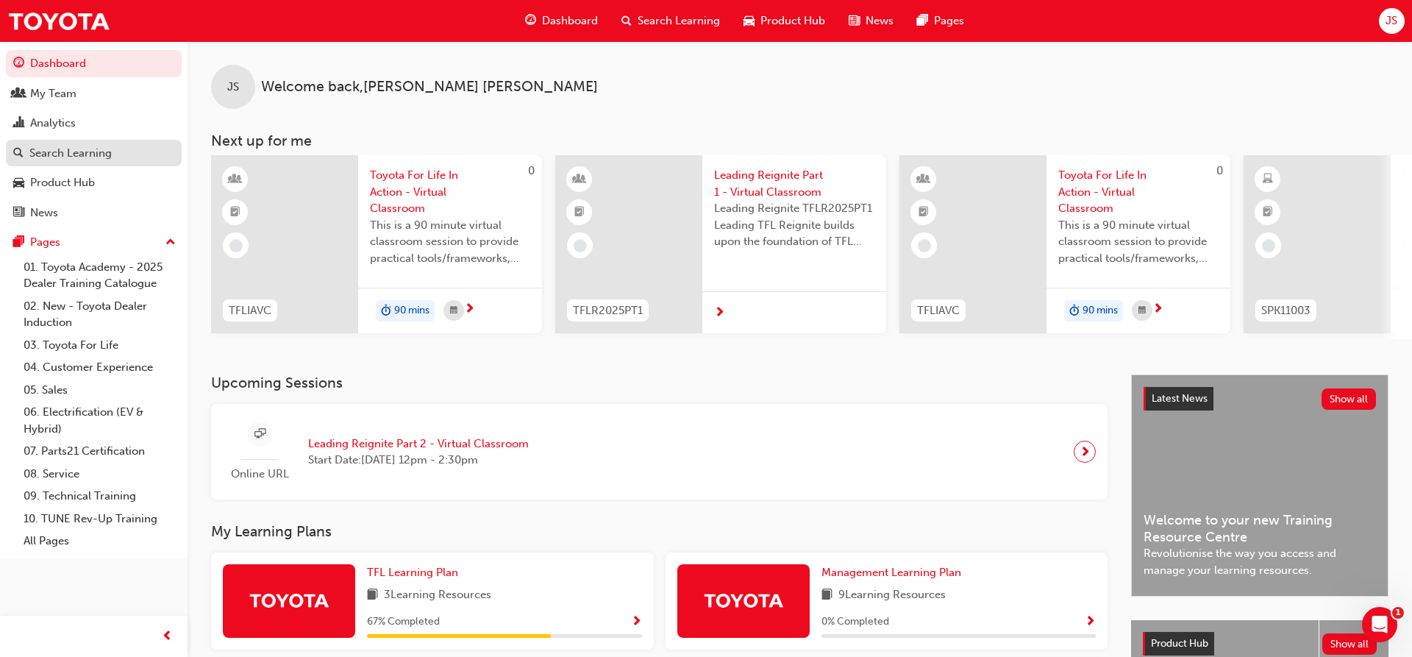
click at [71, 152] on div "Search Learning" at bounding box center [70, 153] width 82 height 17
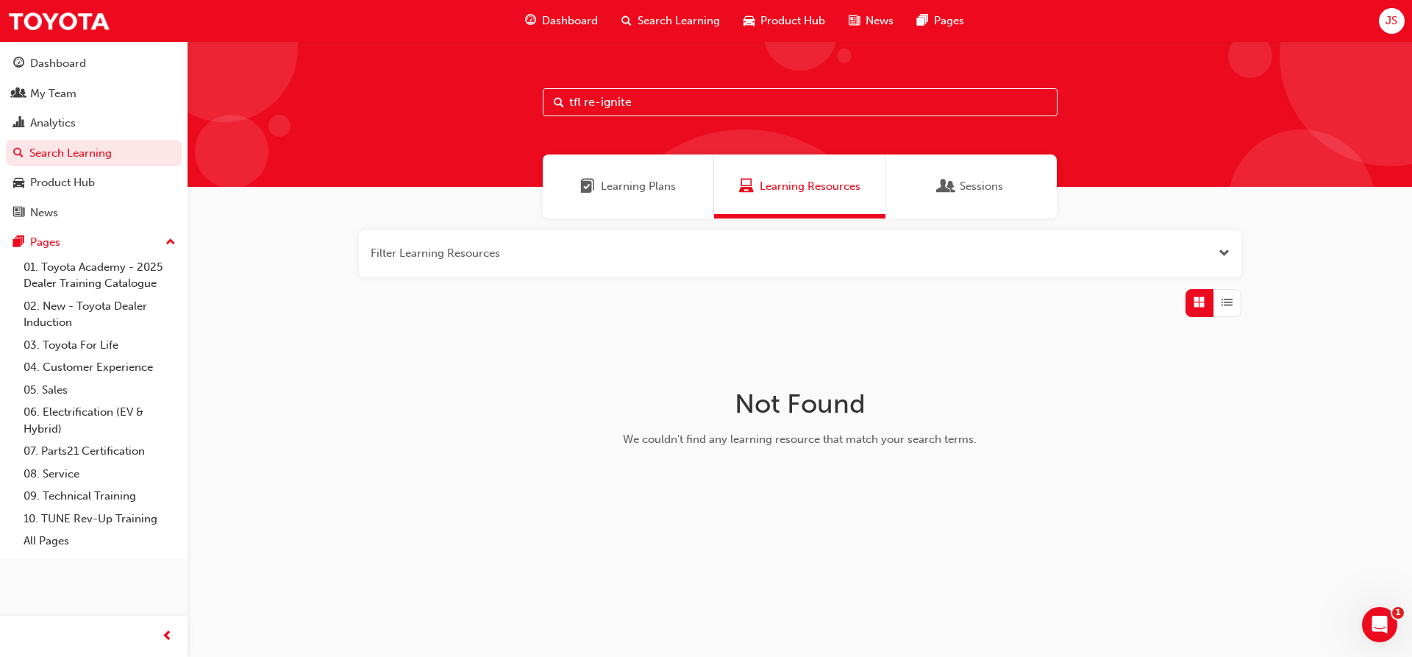
drag, startPoint x: 656, startPoint y: 104, endPoint x: 477, endPoint y: 115, distance: 179.0
click at [543, 115] on input "tfl re-ignite" at bounding box center [800, 102] width 515 height 28
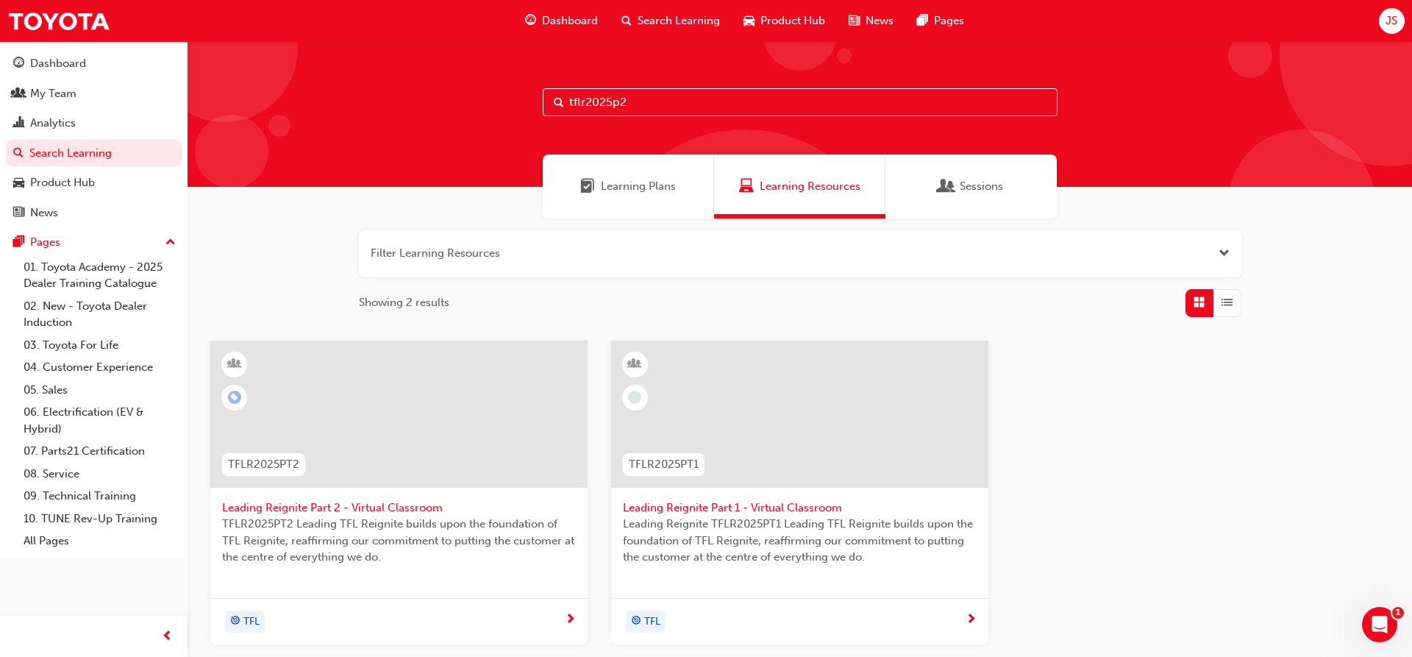
type input "tflr2025p2"
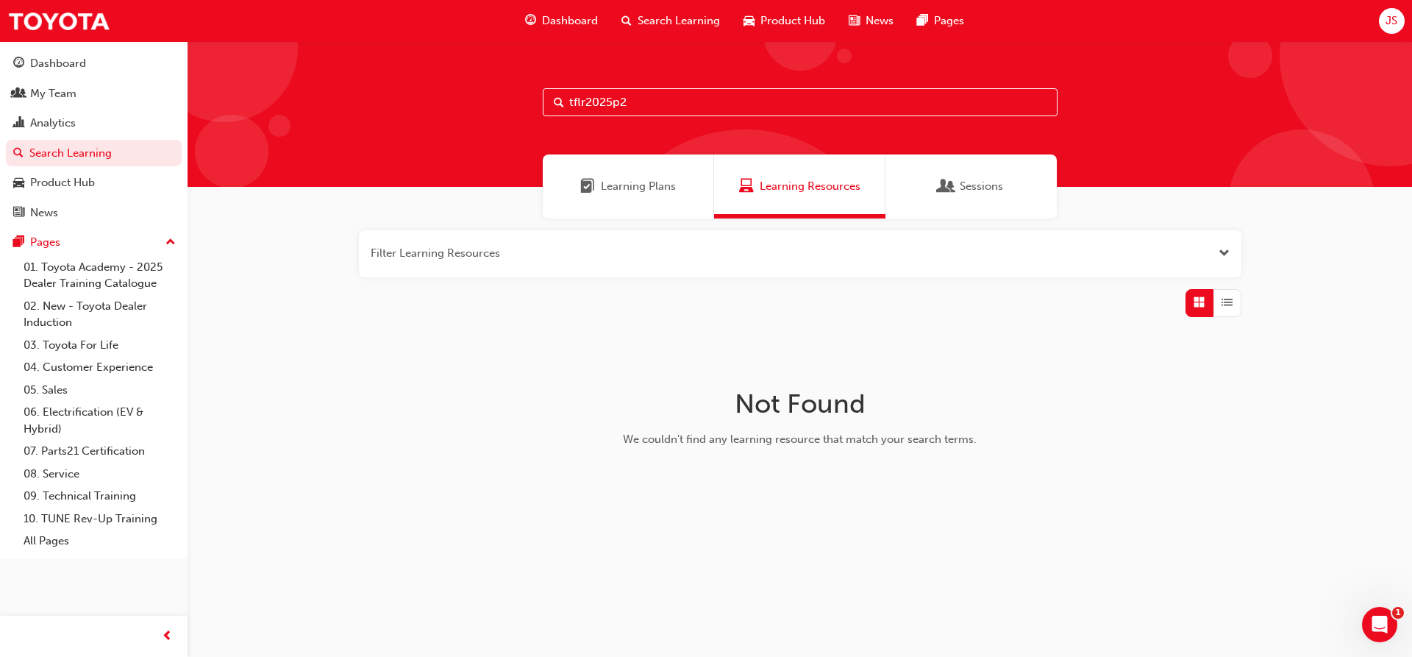
click at [987, 190] on span "Sessions" at bounding box center [981, 186] width 43 height 17
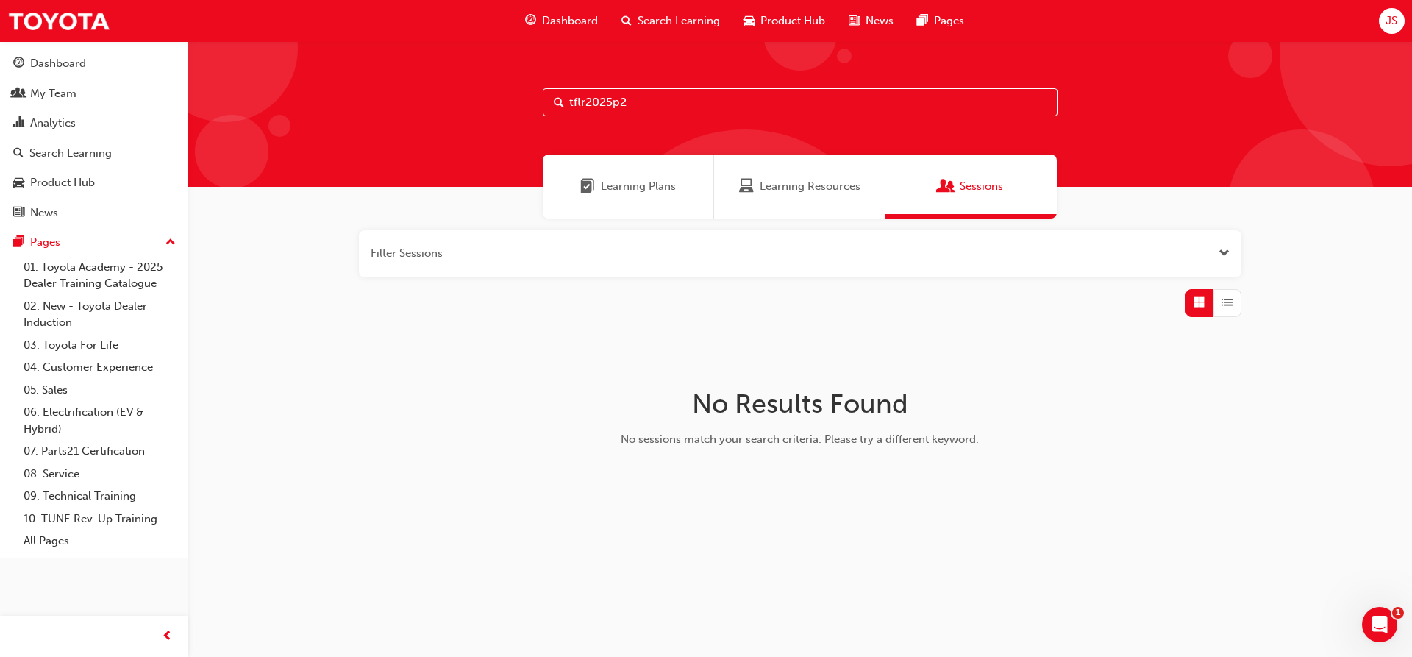
drag, startPoint x: 629, startPoint y: 110, endPoint x: 487, endPoint y: 119, distance: 142.2
click at [543, 116] on input "tflr2025p2" at bounding box center [800, 102] width 515 height 28
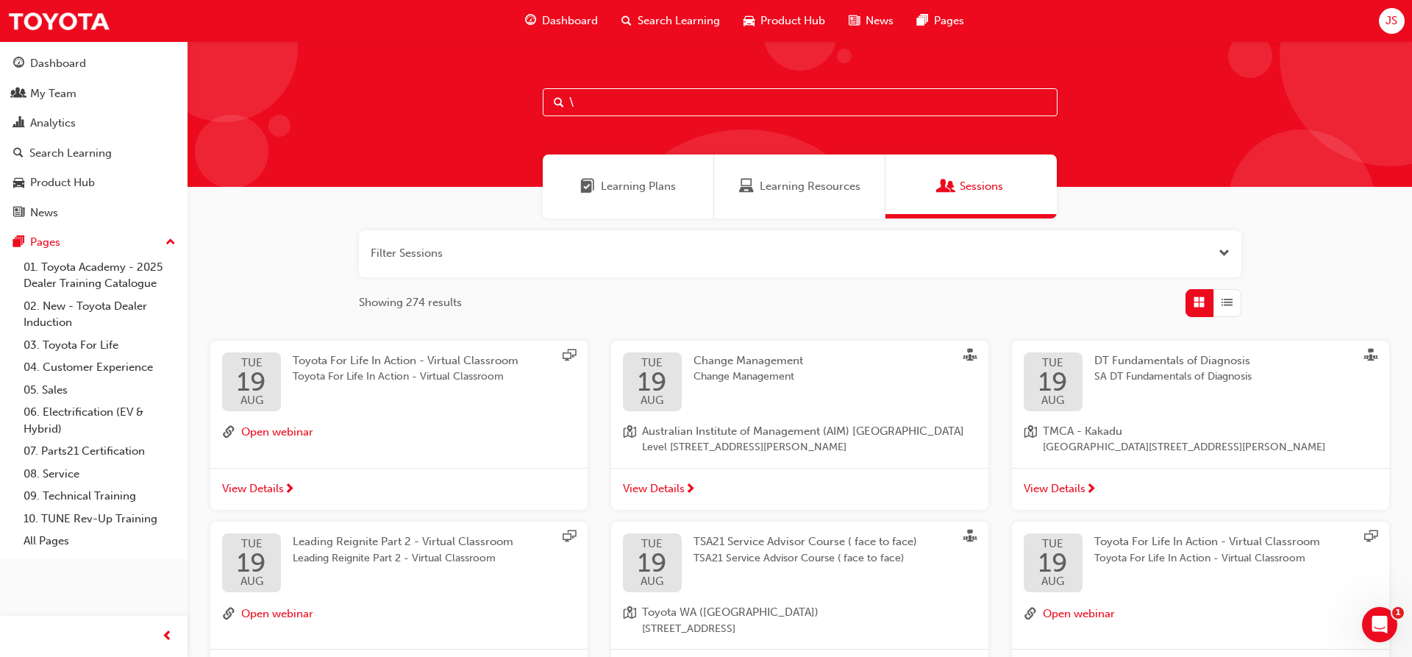
type input "\"
click at [671, 10] on div "Search Learning" at bounding box center [671, 21] width 122 height 30
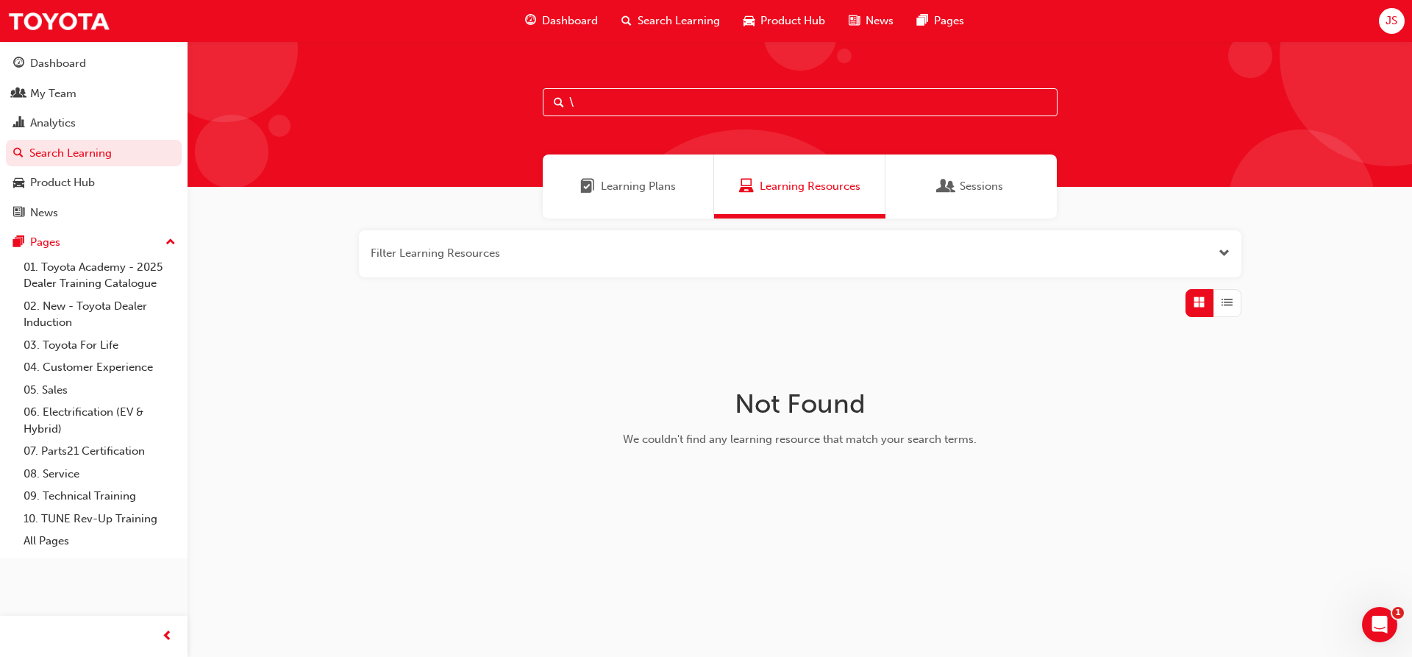
click at [604, 99] on input "\" at bounding box center [800, 102] width 515 height 28
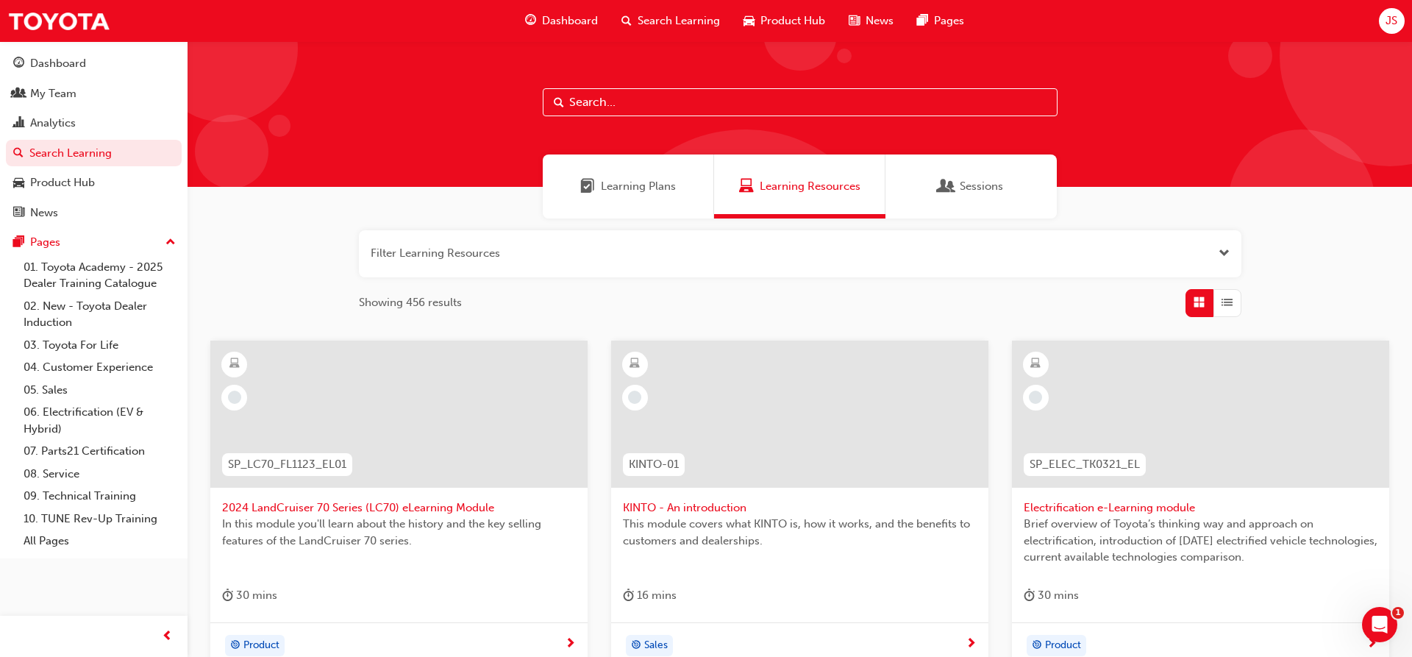
click at [678, 25] on span "Search Learning" at bounding box center [679, 21] width 82 height 17
click at [602, 90] on input "text" at bounding box center [800, 102] width 515 height 28
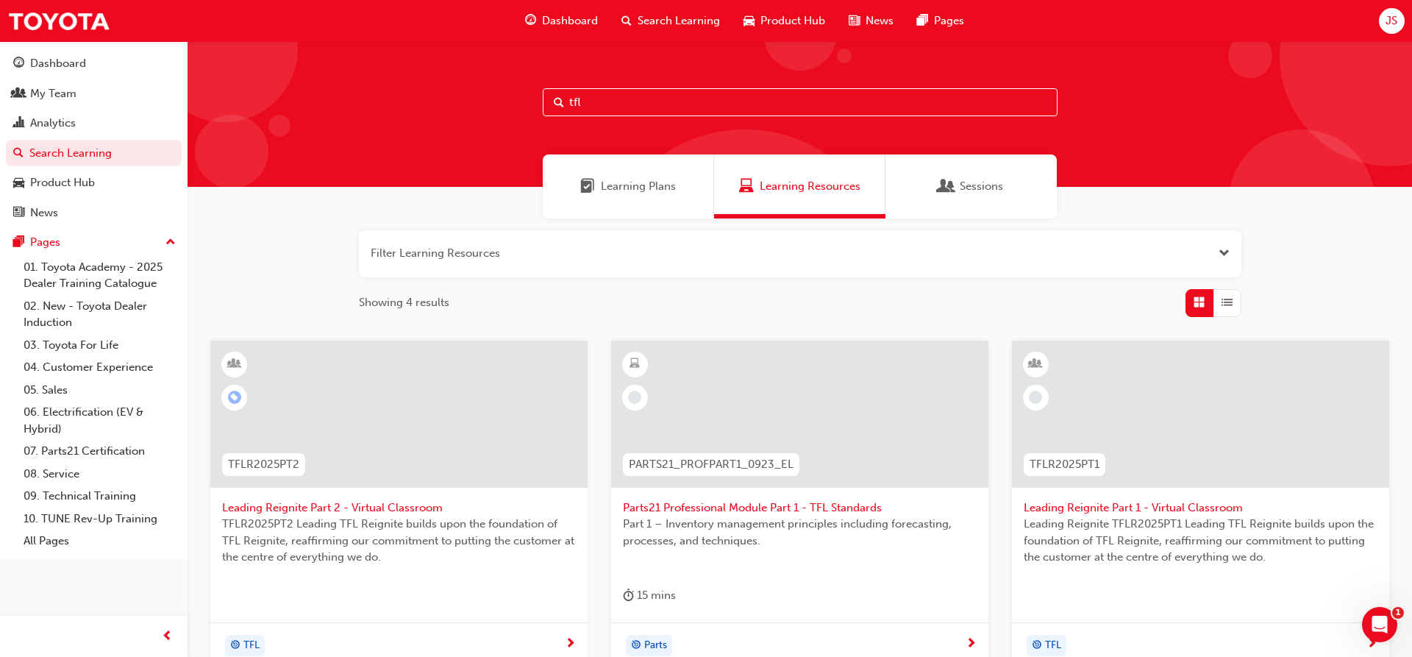
type input "tfl"
click at [349, 503] on span "Leading Reignite Part 2 - Virtual Classroom" at bounding box center [399, 507] width 354 height 17
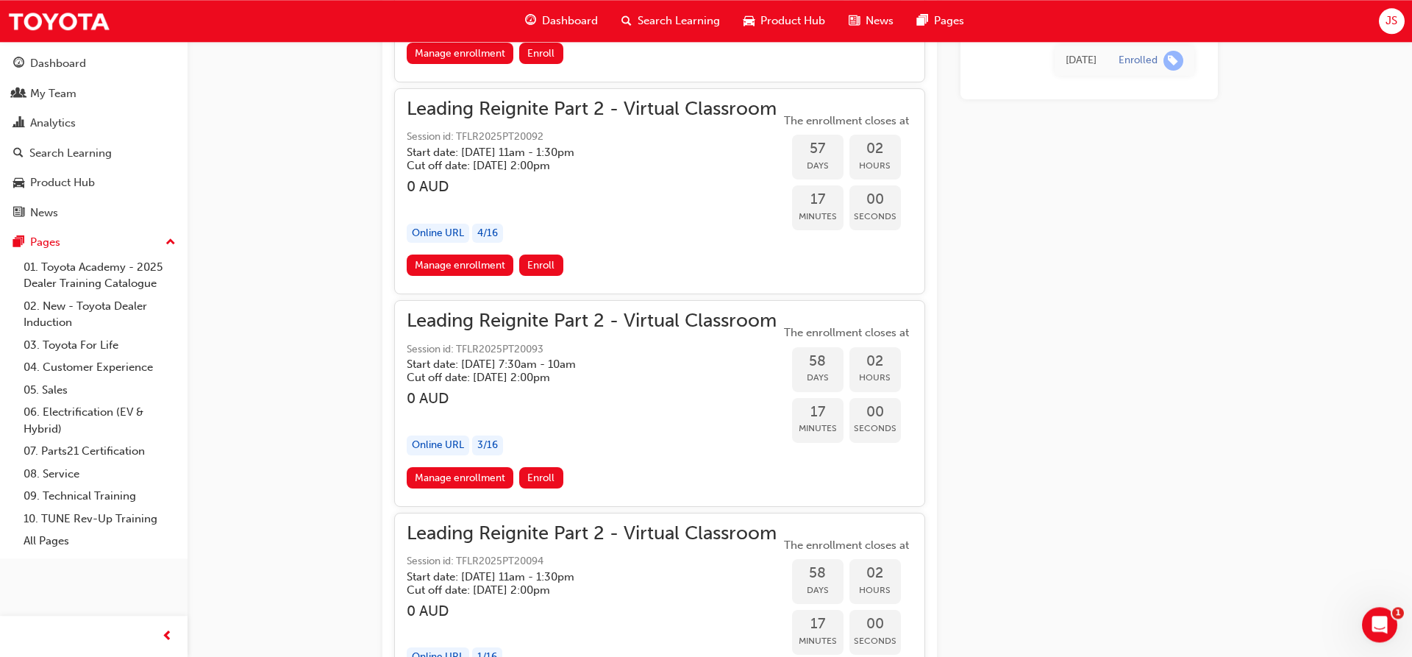
scroll to position [12194, 0]
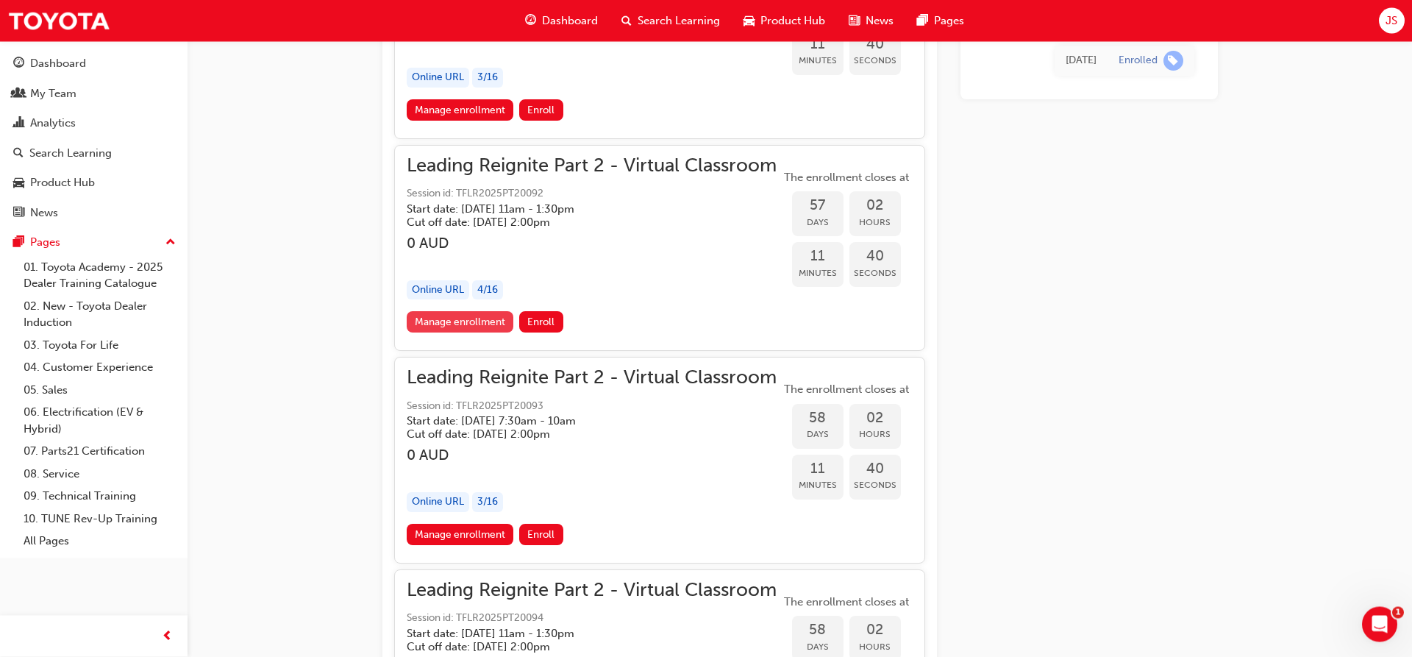
click at [464, 330] on link "Manage enrollment" at bounding box center [460, 322] width 107 height 21
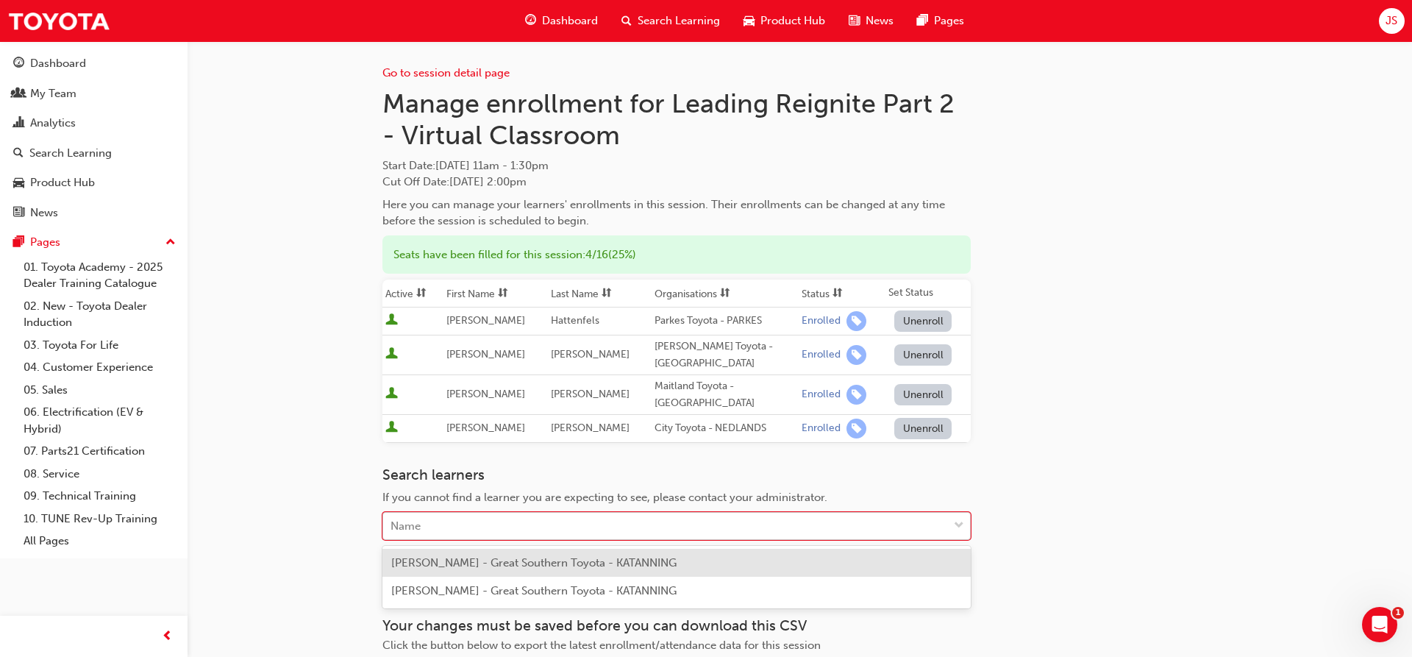
click at [457, 516] on div "Name" at bounding box center [665, 526] width 565 height 26
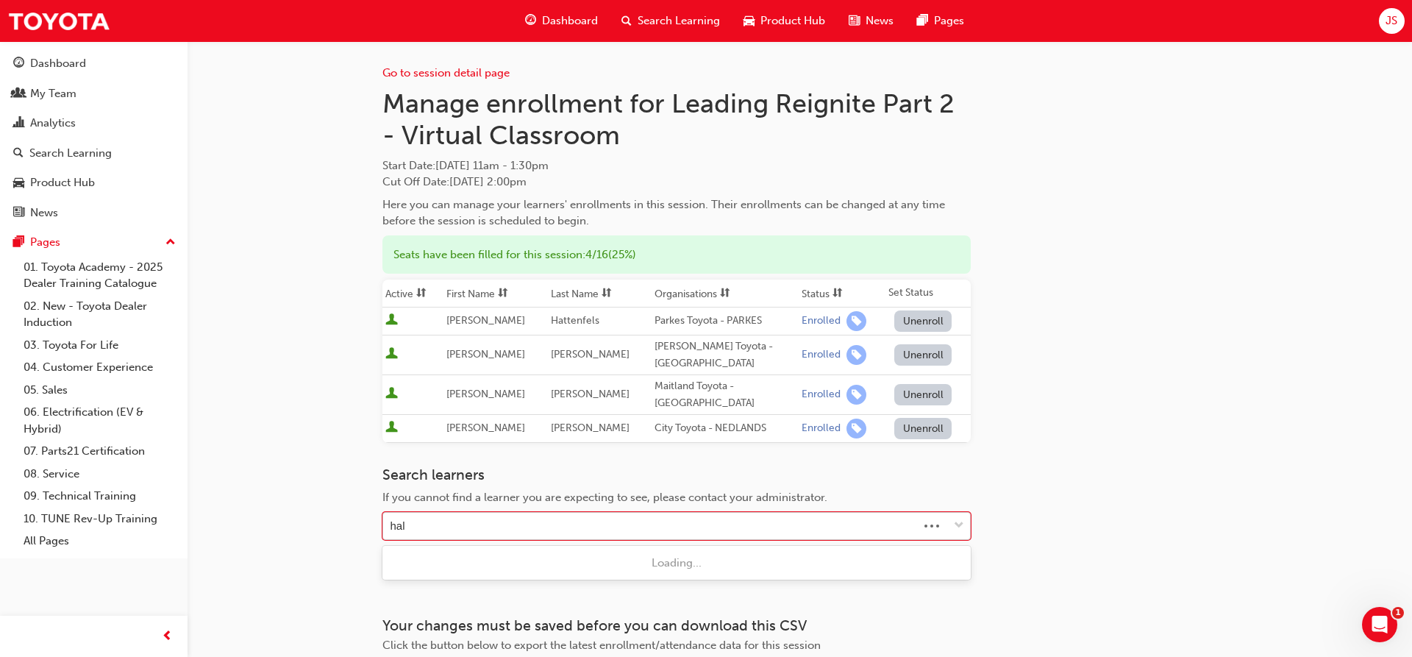
type input "hall"
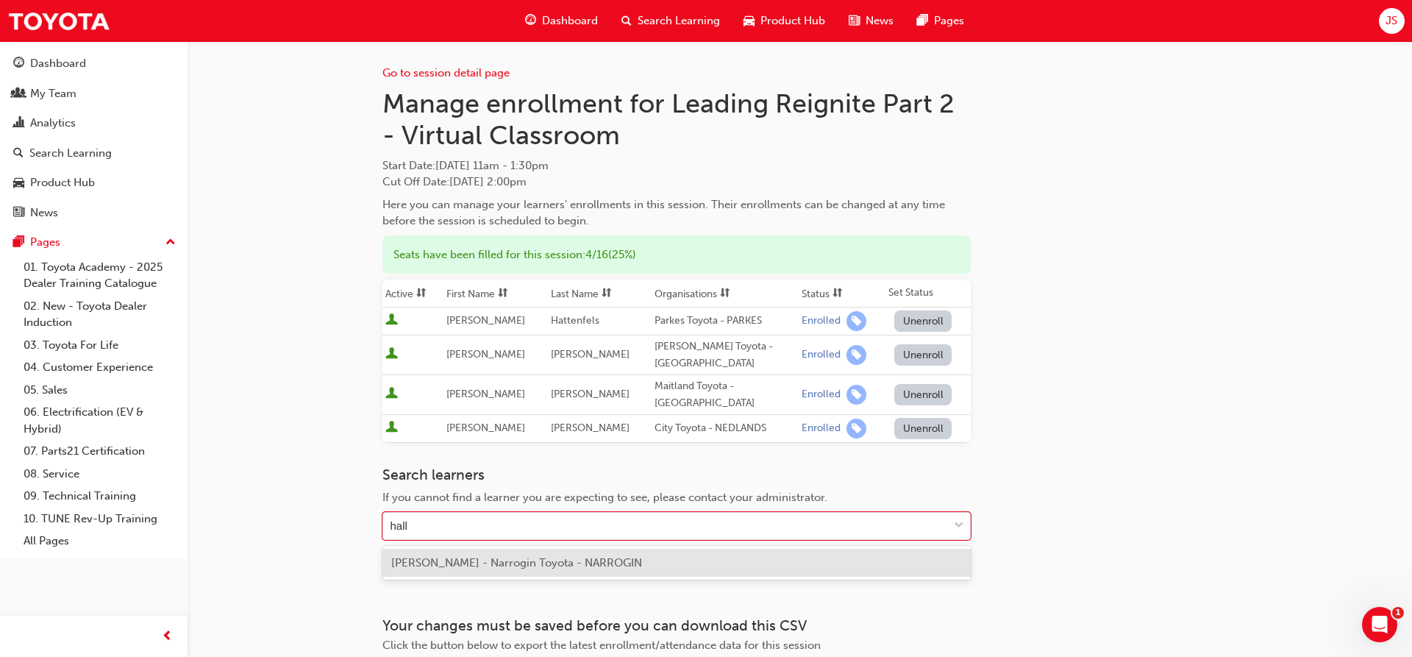
click at [532, 567] on span "[PERSON_NAME] - Narrogin Toyota - NARROGIN" at bounding box center [516, 562] width 251 height 13
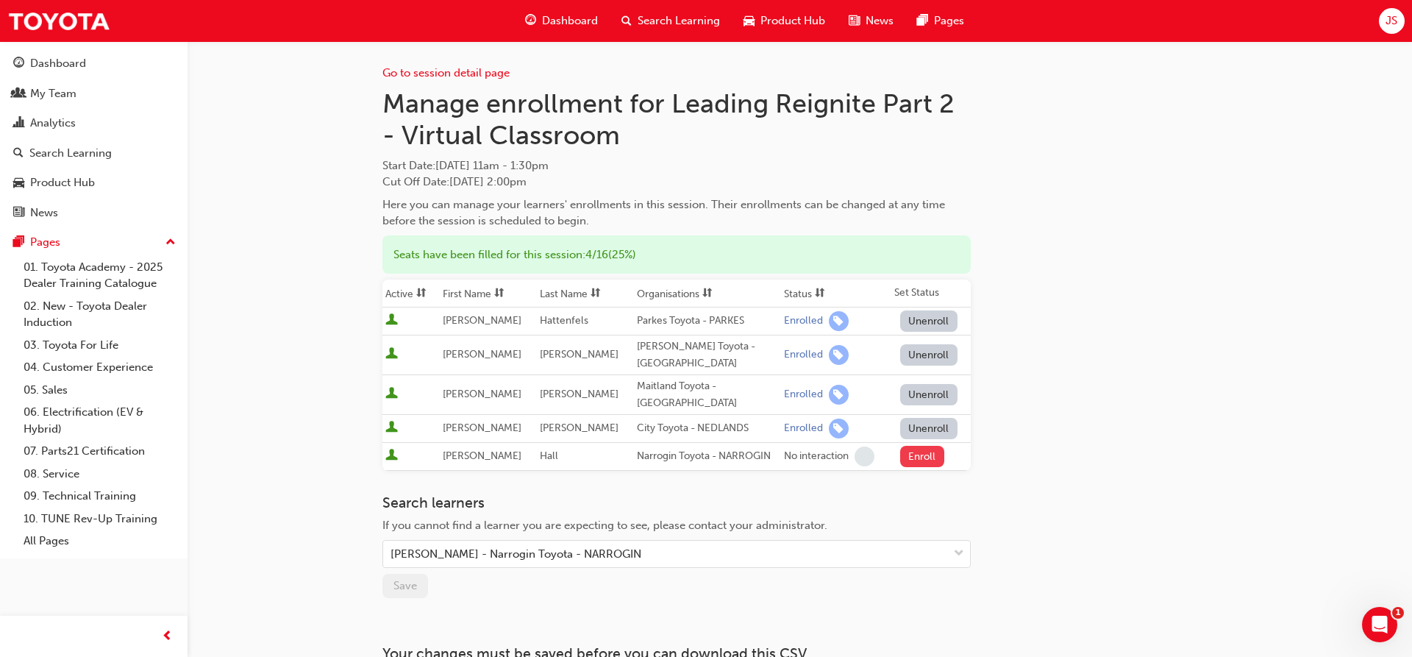
click at [919, 457] on button "Enroll" at bounding box center [922, 456] width 44 height 21
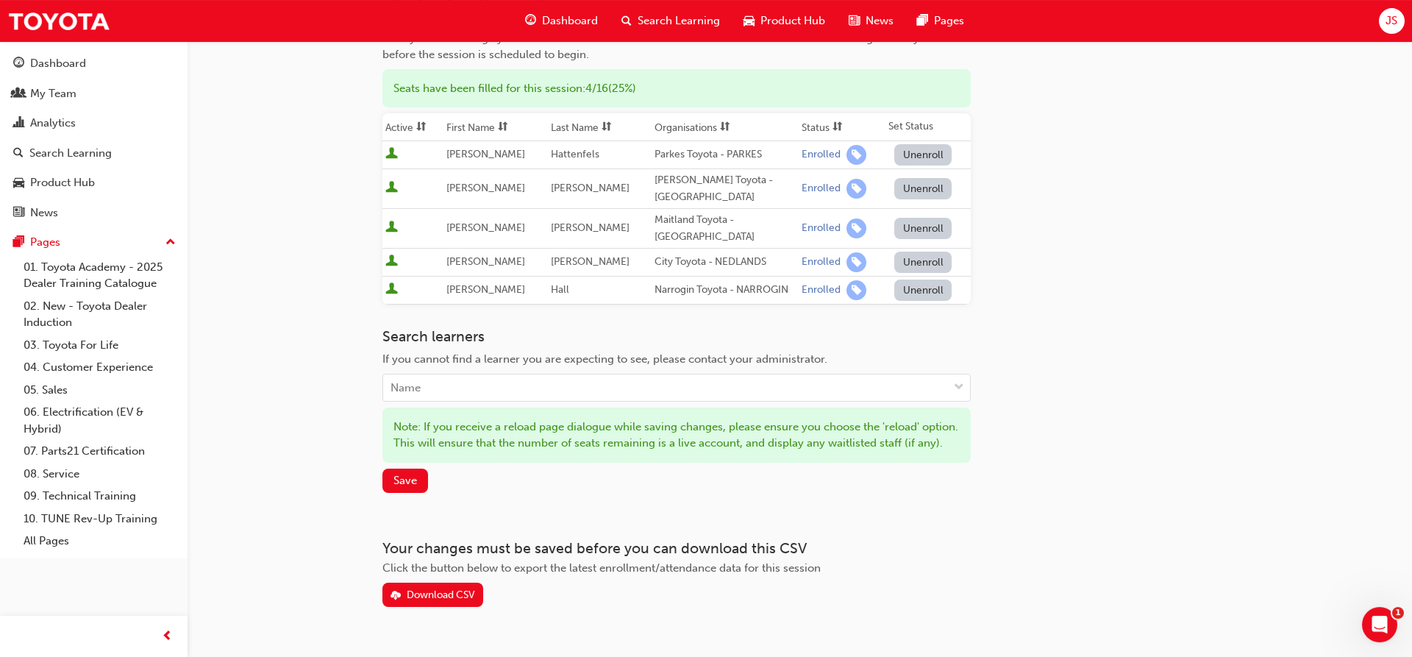
scroll to position [188, 0]
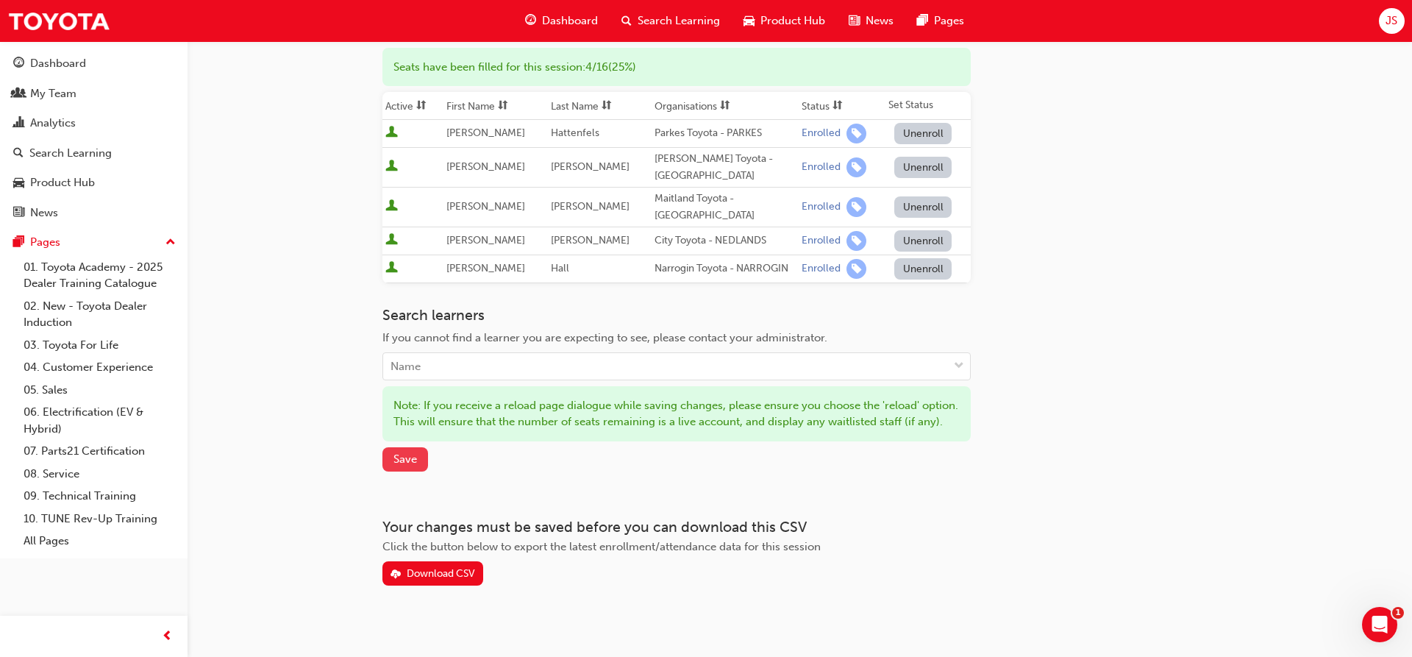
click at [406, 462] on span "Save" at bounding box center [405, 458] width 24 height 13
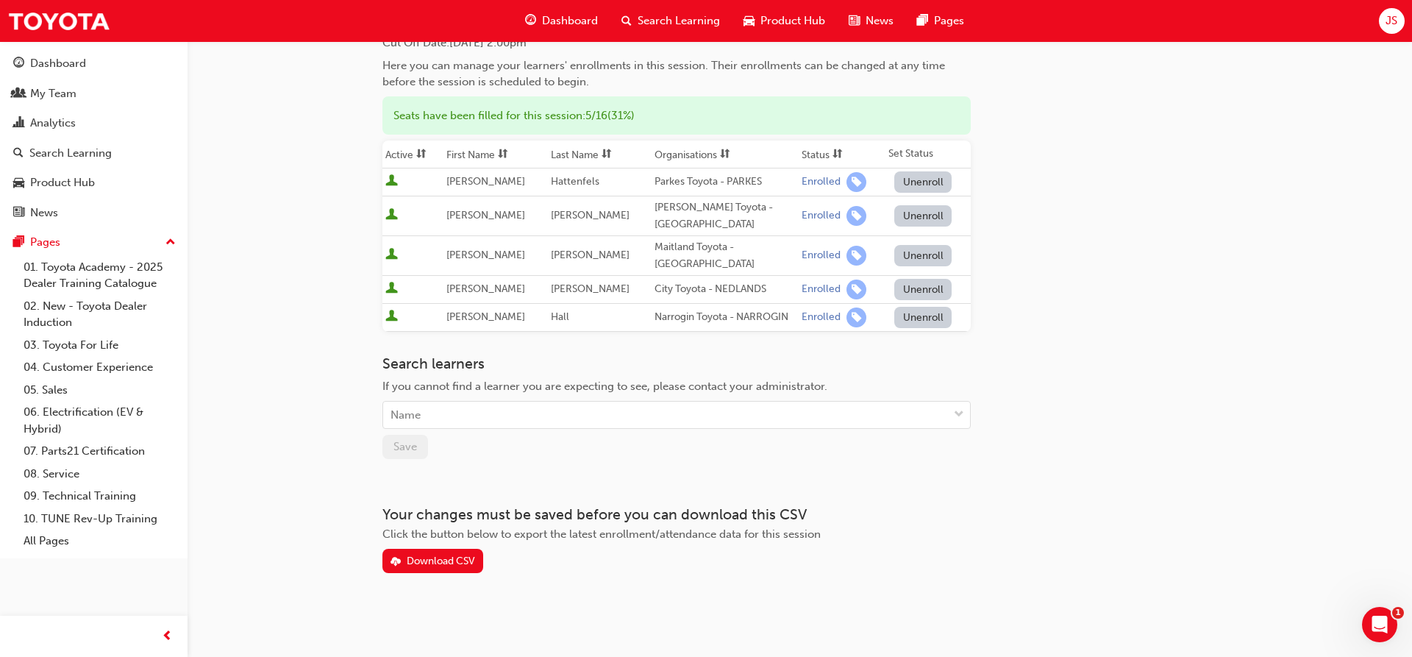
scroll to position [26, 0]
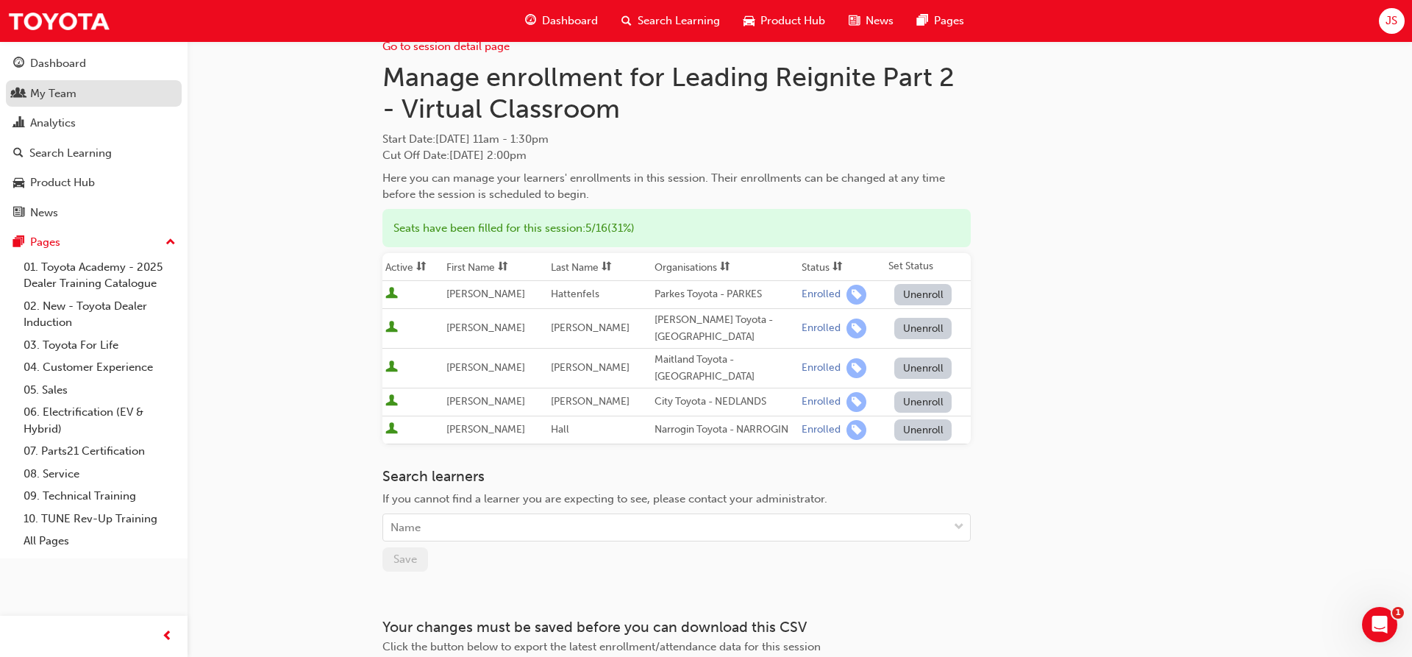
click at [66, 97] on div "My Team" at bounding box center [53, 93] width 46 height 17
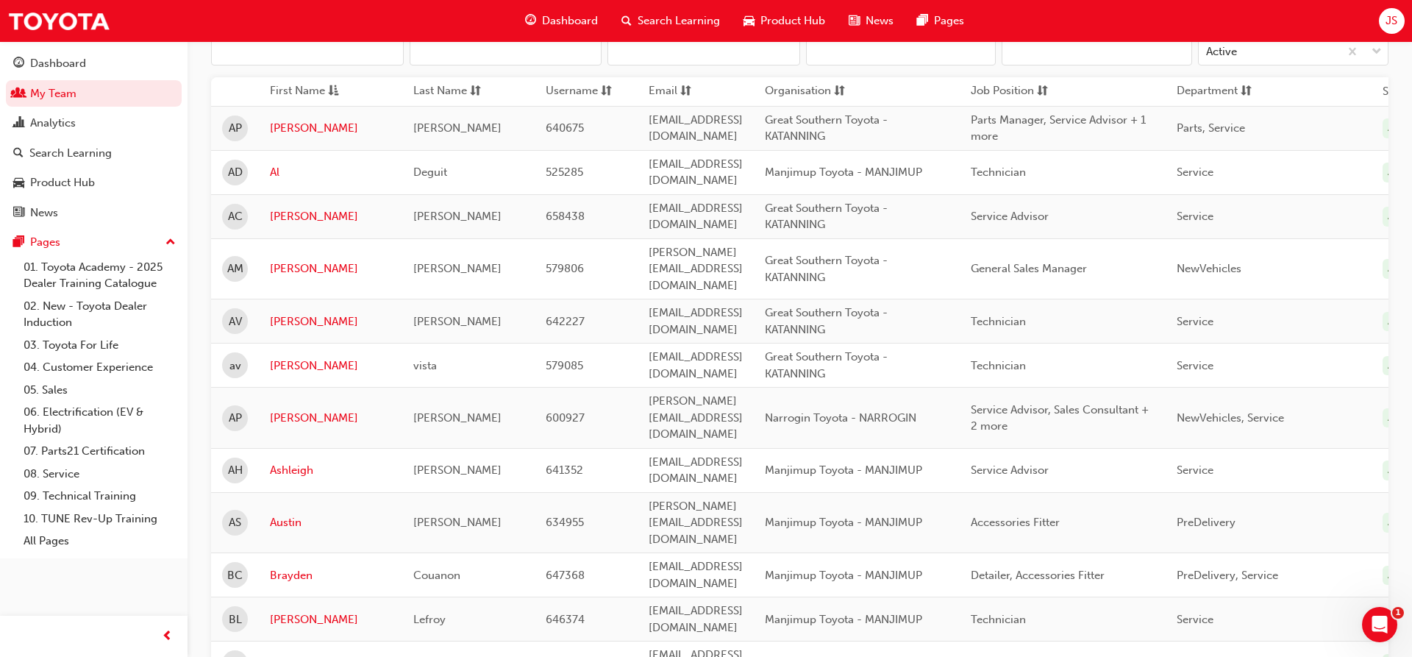
scroll to position [364, 0]
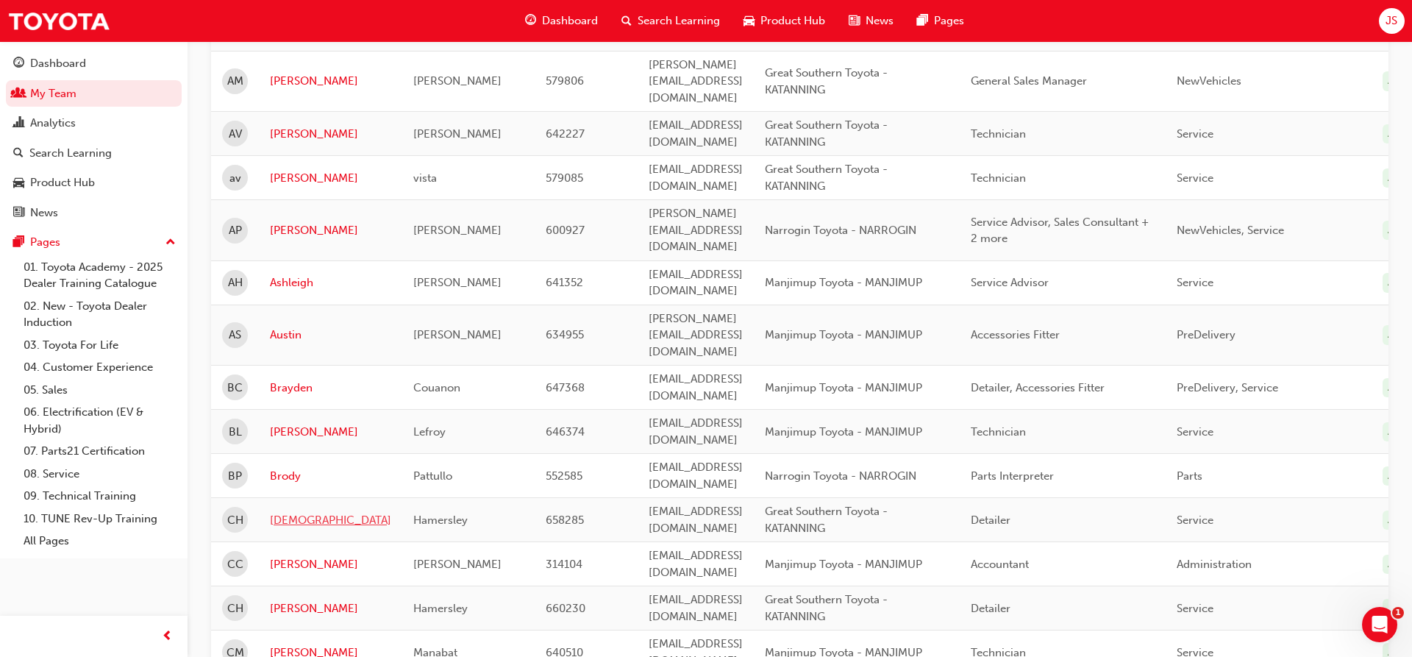
click at [289, 512] on link "[DEMOGRAPHIC_DATA]" at bounding box center [330, 520] width 121 height 17
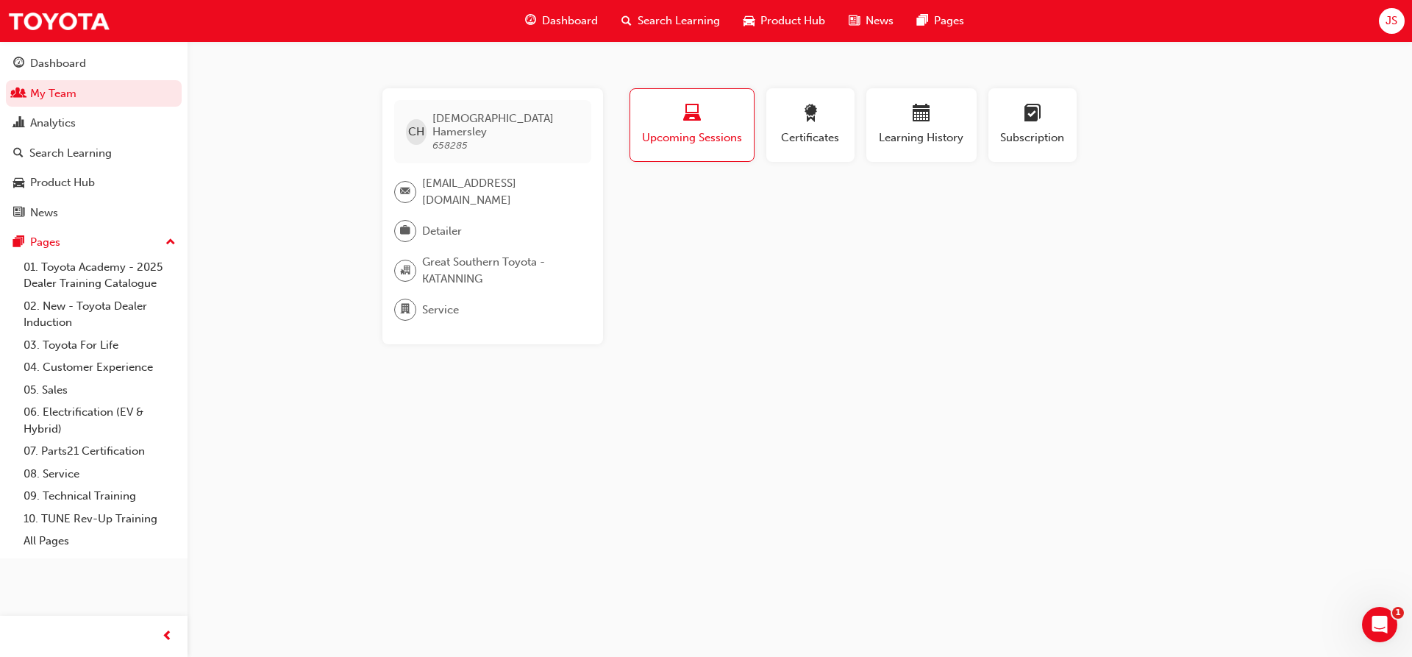
click at [685, 126] on div "button" at bounding box center [691, 115] width 101 height 23
click at [695, 120] on span "laptop-icon" at bounding box center [692, 114] width 18 height 20
click at [680, 145] on span "Upcoming Sessions" at bounding box center [691, 137] width 101 height 17
click at [690, 132] on span "Upcoming Sessions" at bounding box center [691, 137] width 101 height 17
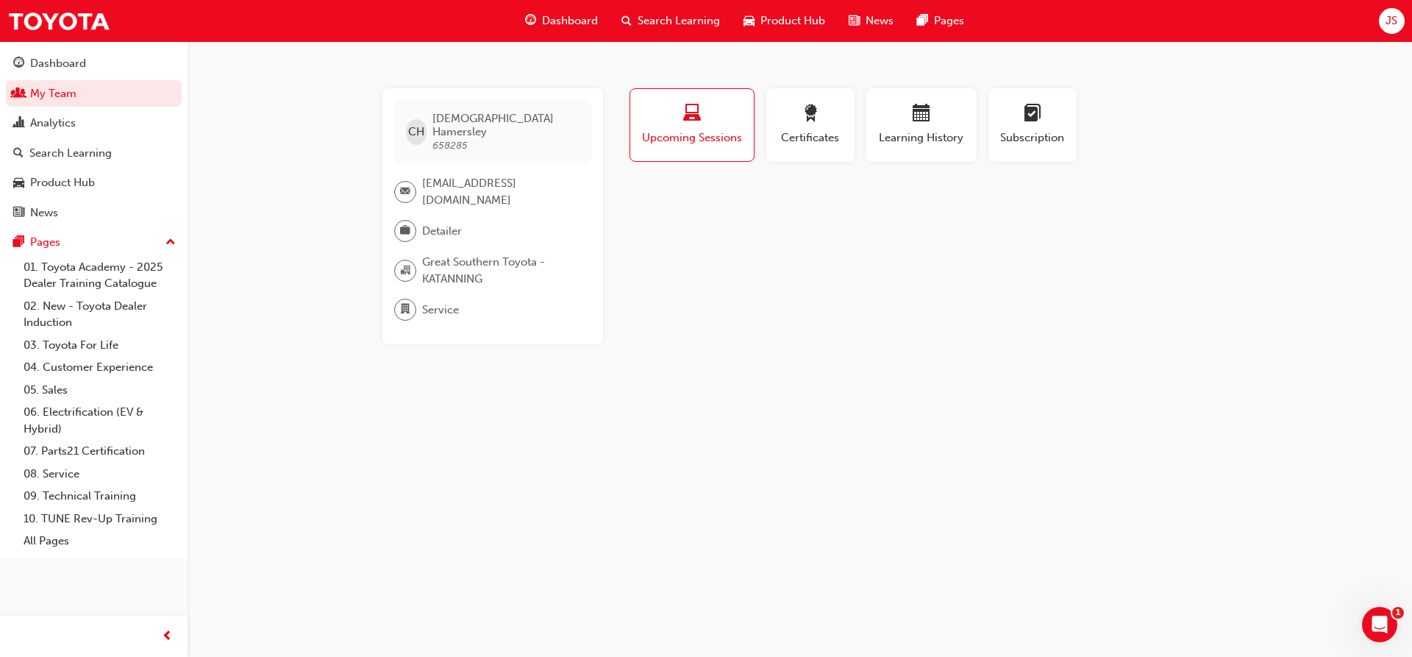
click at [690, 132] on span "Upcoming Sessions" at bounding box center [691, 137] width 101 height 17
click at [457, 118] on span "[PERSON_NAME]" at bounding box center [505, 125] width 146 height 26
click at [916, 129] on span "Learning History" at bounding box center [921, 137] width 88 height 17
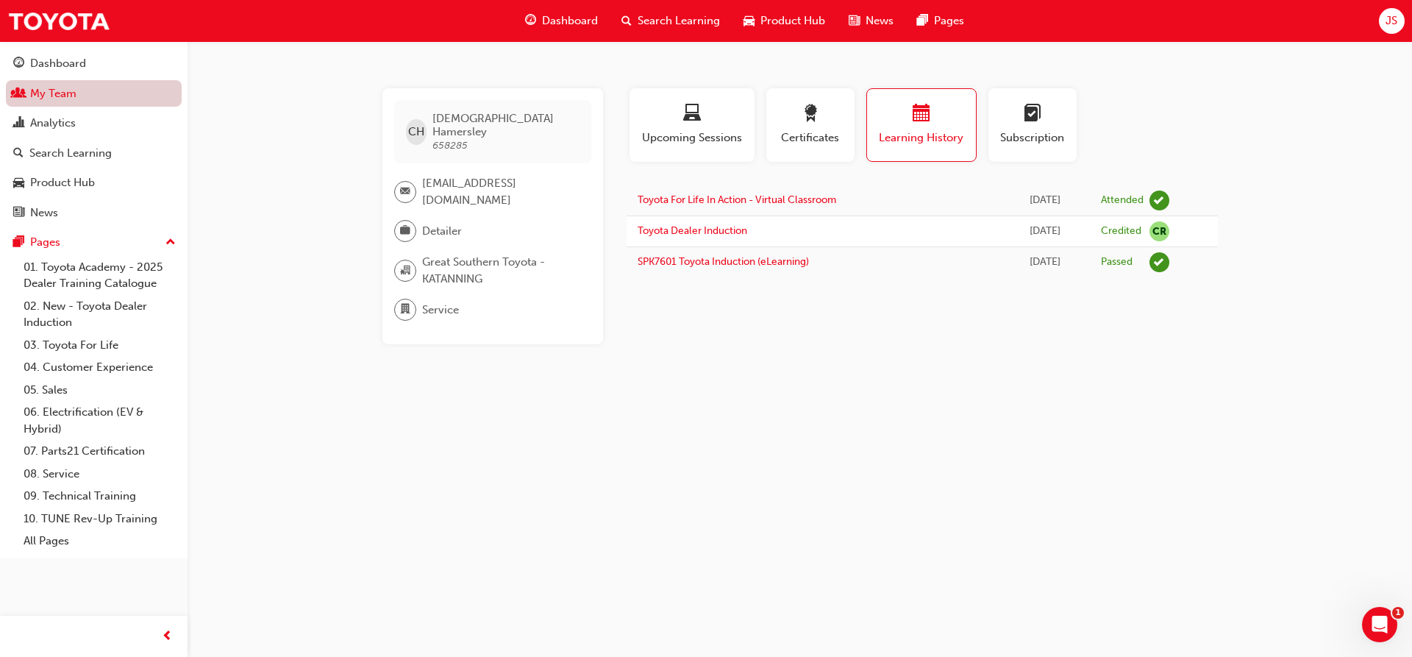
click at [76, 93] on link "My Team" at bounding box center [94, 93] width 176 height 27
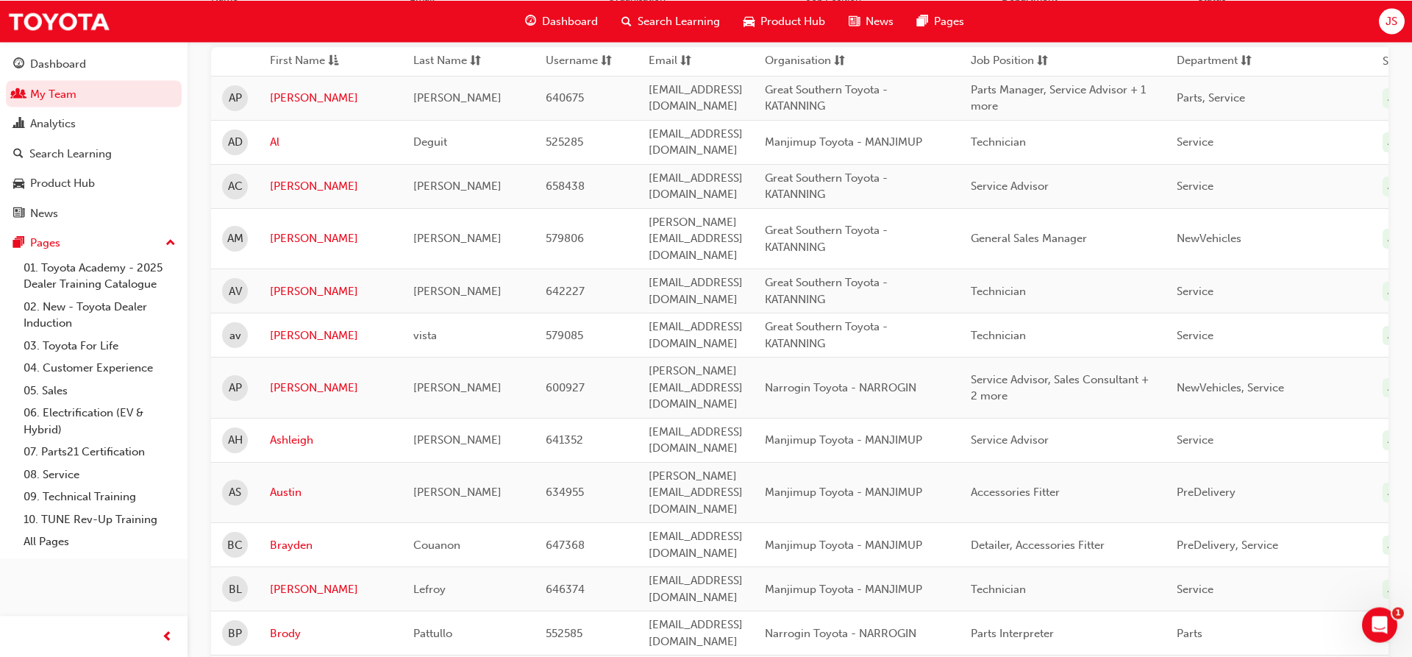
scroll to position [413, 0]
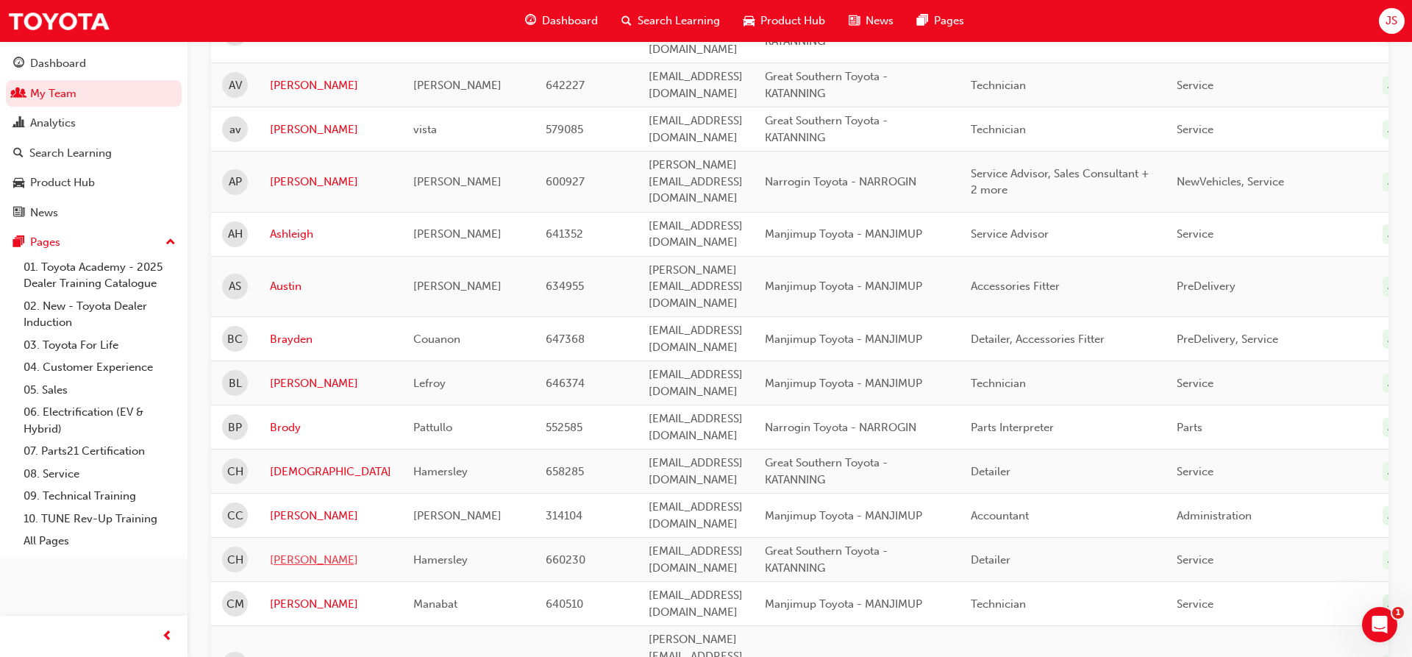
click at [294, 552] on link "[PERSON_NAME]" at bounding box center [330, 560] width 121 height 17
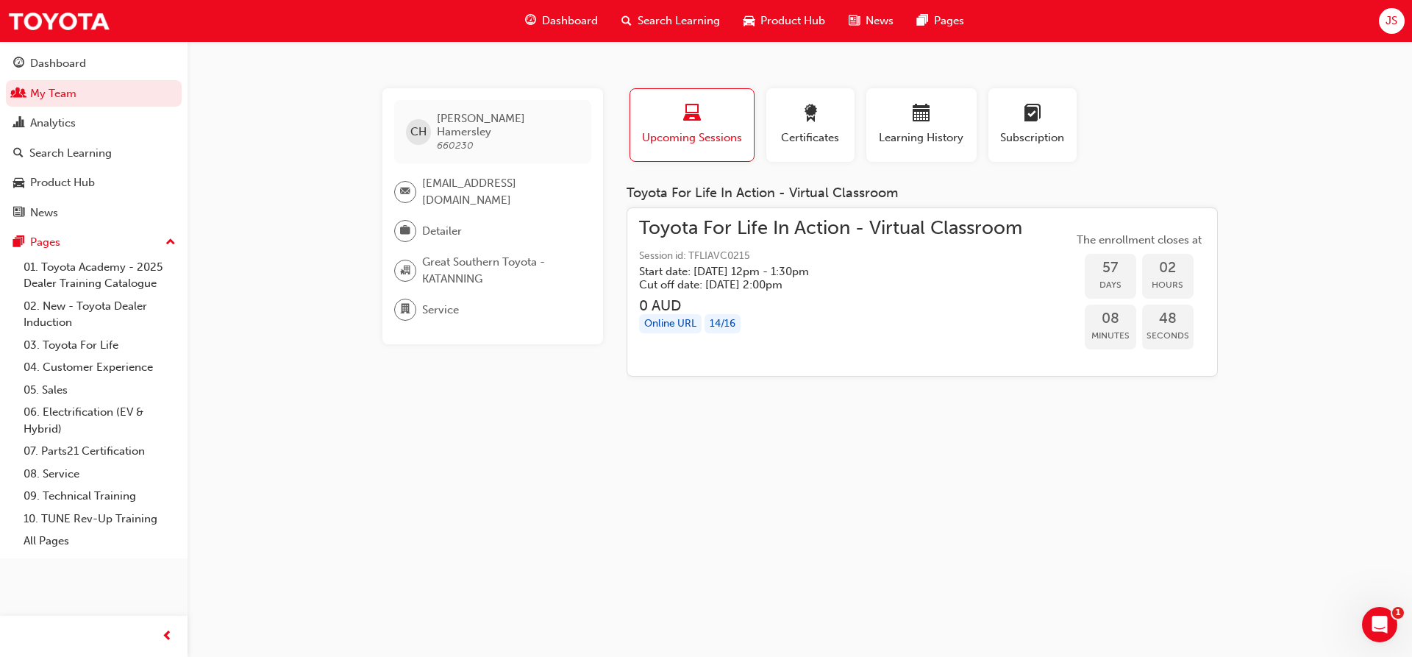
click at [1399, 25] on div "JS" at bounding box center [1392, 21] width 26 height 26
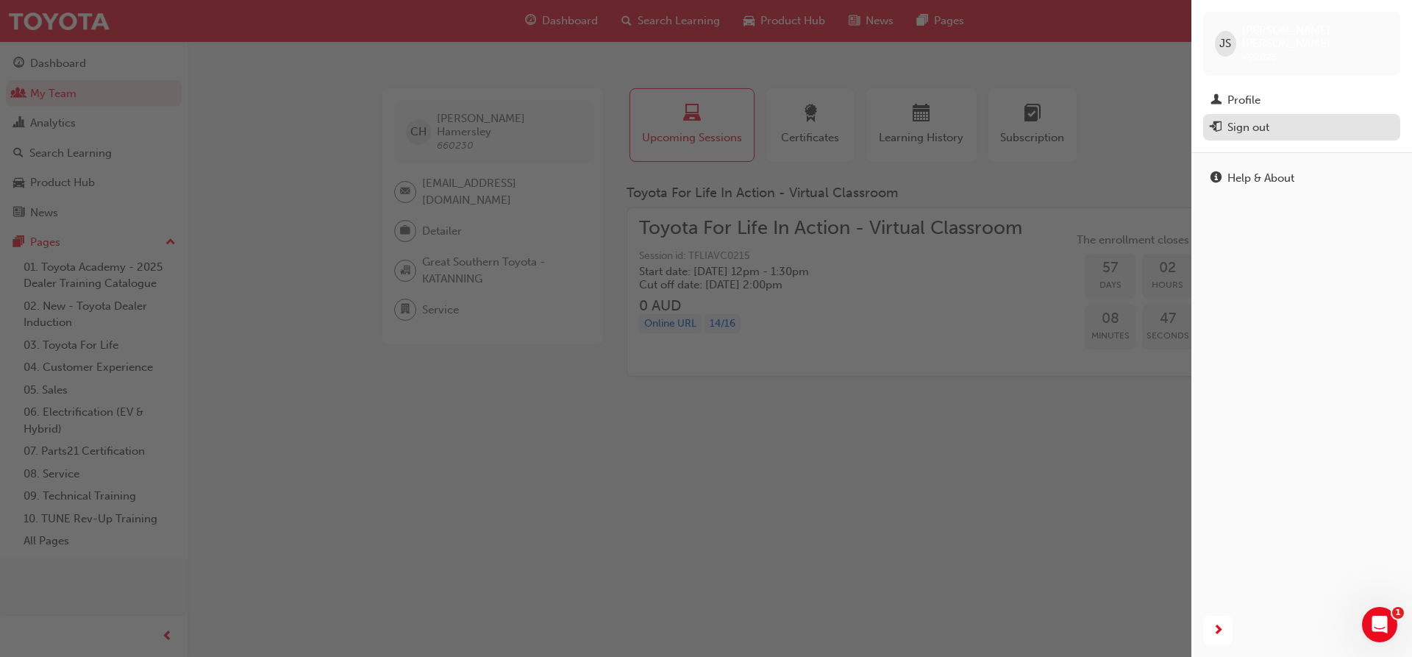
click at [1233, 119] on div "Sign out" at bounding box center [1248, 127] width 42 height 17
